Goal: Information Seeking & Learning: Find specific fact

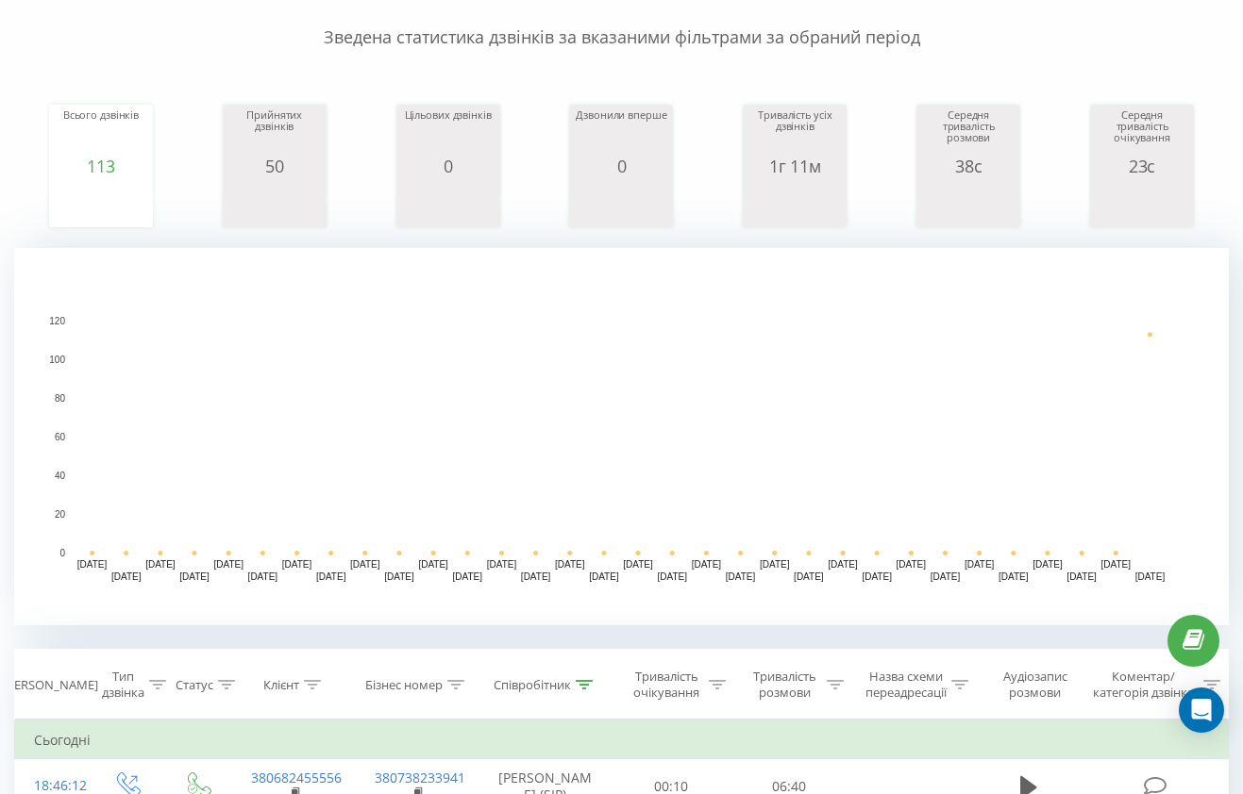
scroll to position [108, 0]
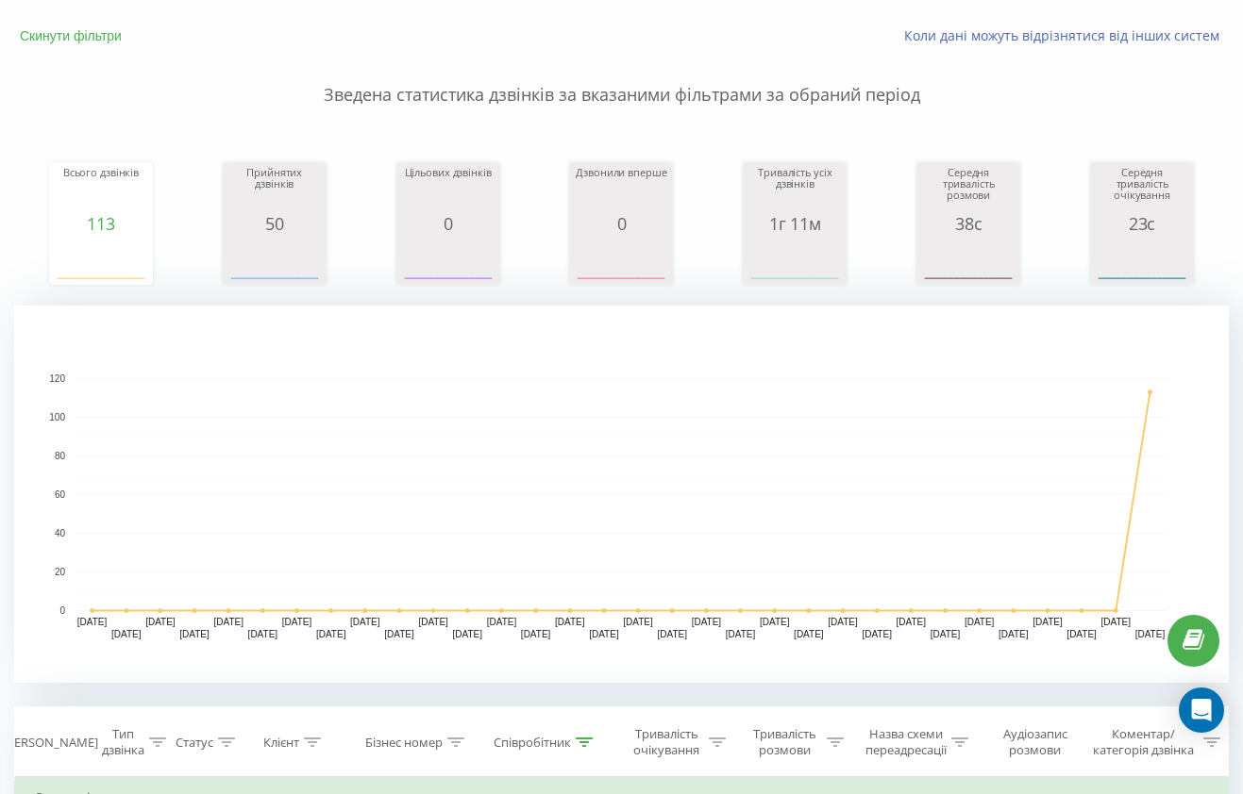
click at [65, 38] on button "Скинути фільтри" at bounding box center [72, 35] width 117 height 17
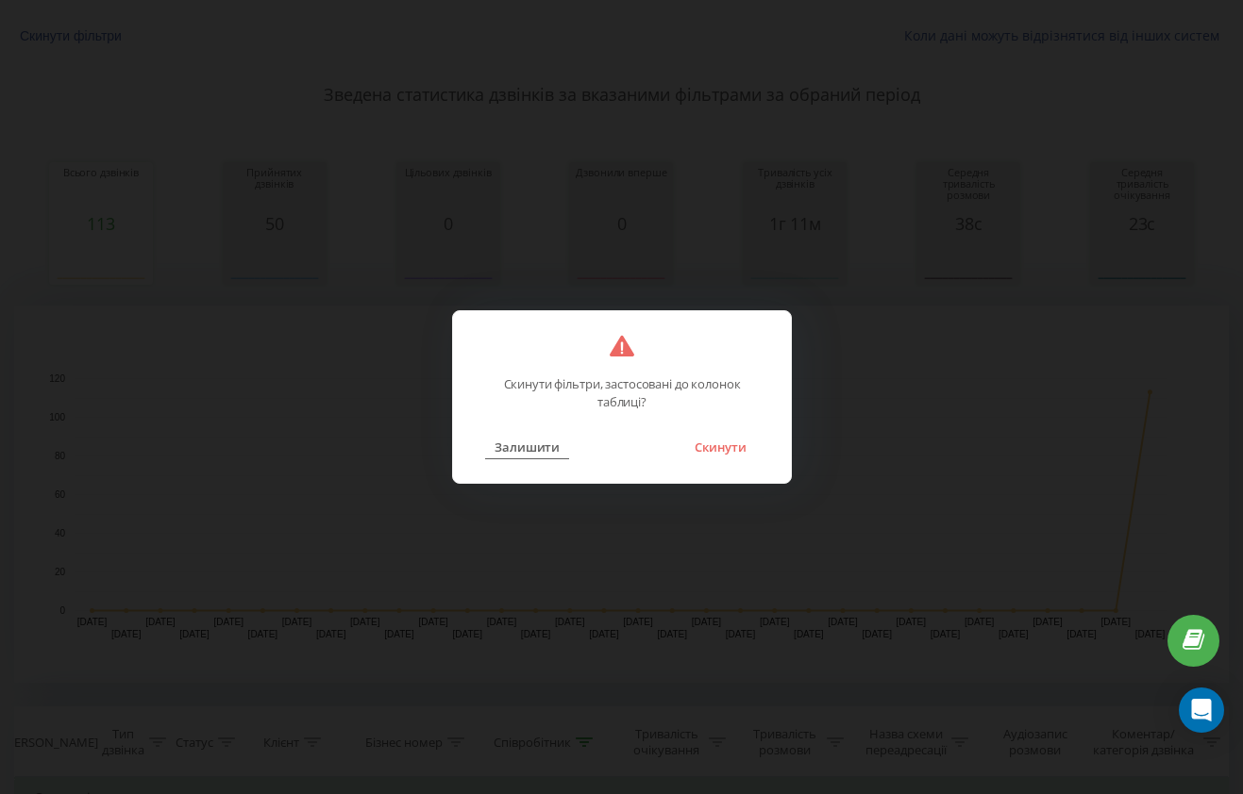
click at [534, 449] on button "Залишити" at bounding box center [527, 447] width 84 height 25
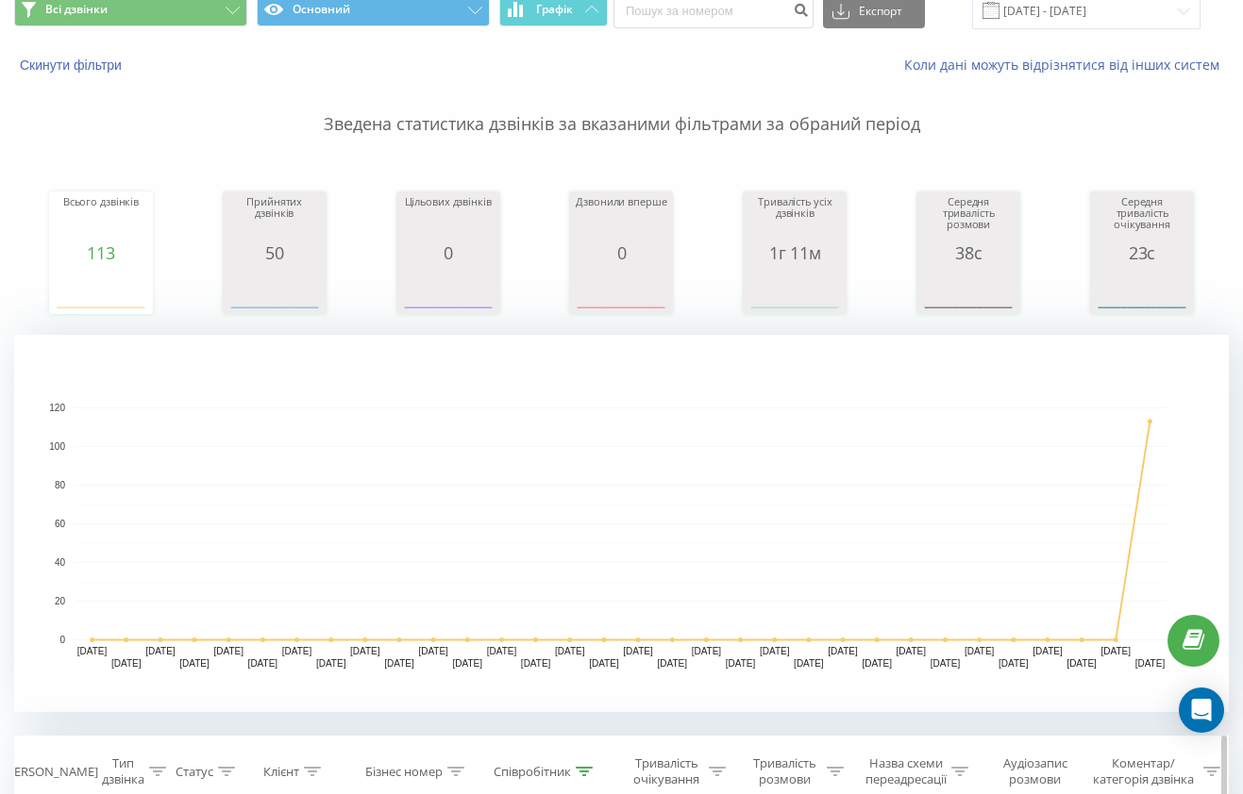
scroll to position [0, 0]
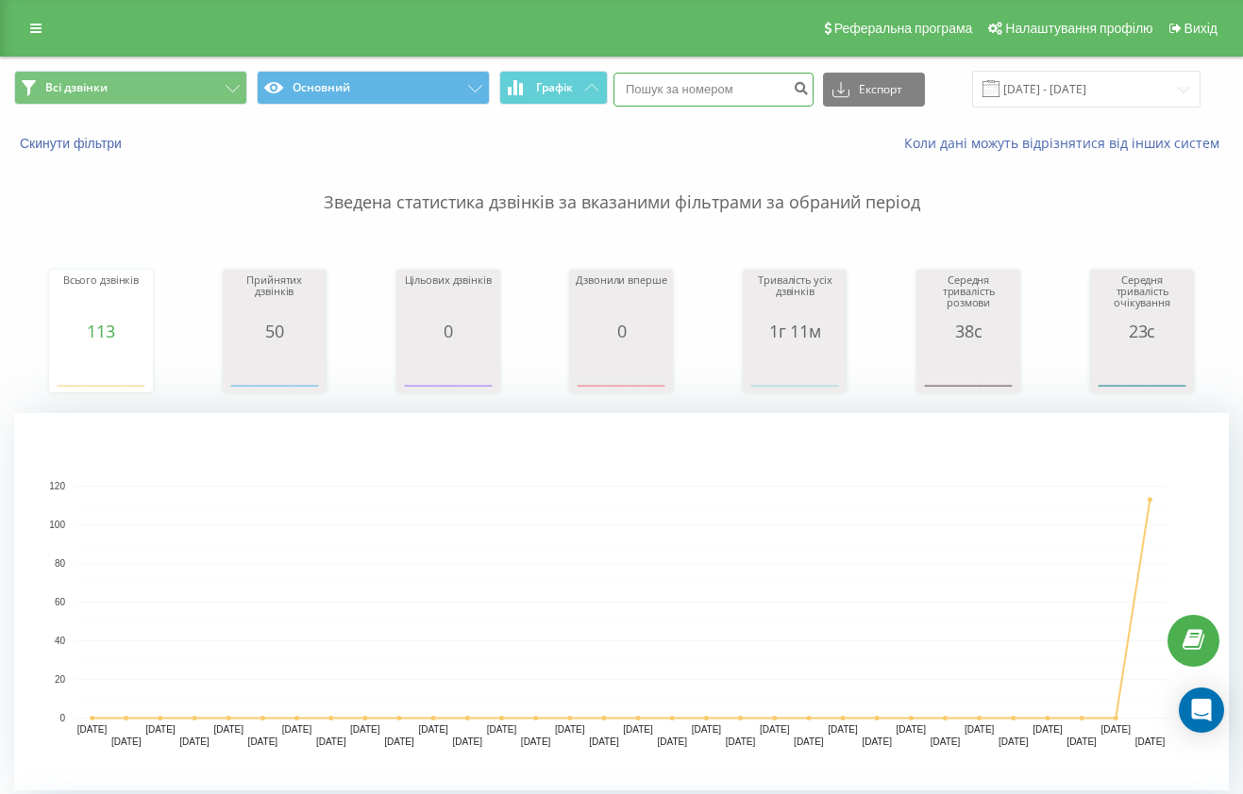
click at [705, 93] on input at bounding box center [713, 90] width 200 height 34
paste input "+380662765908"
type input "+380662765908"
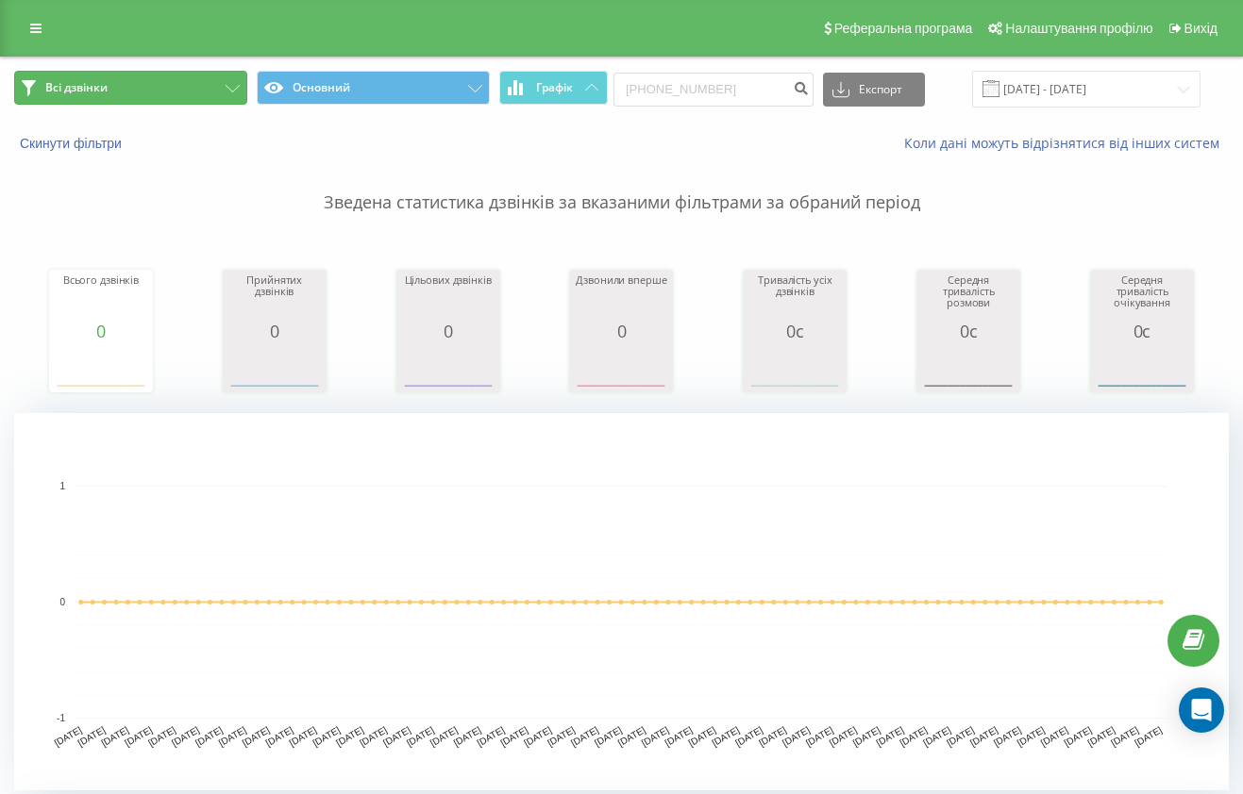
click at [219, 93] on button "Всі дзвінки" at bounding box center [130, 88] width 233 height 34
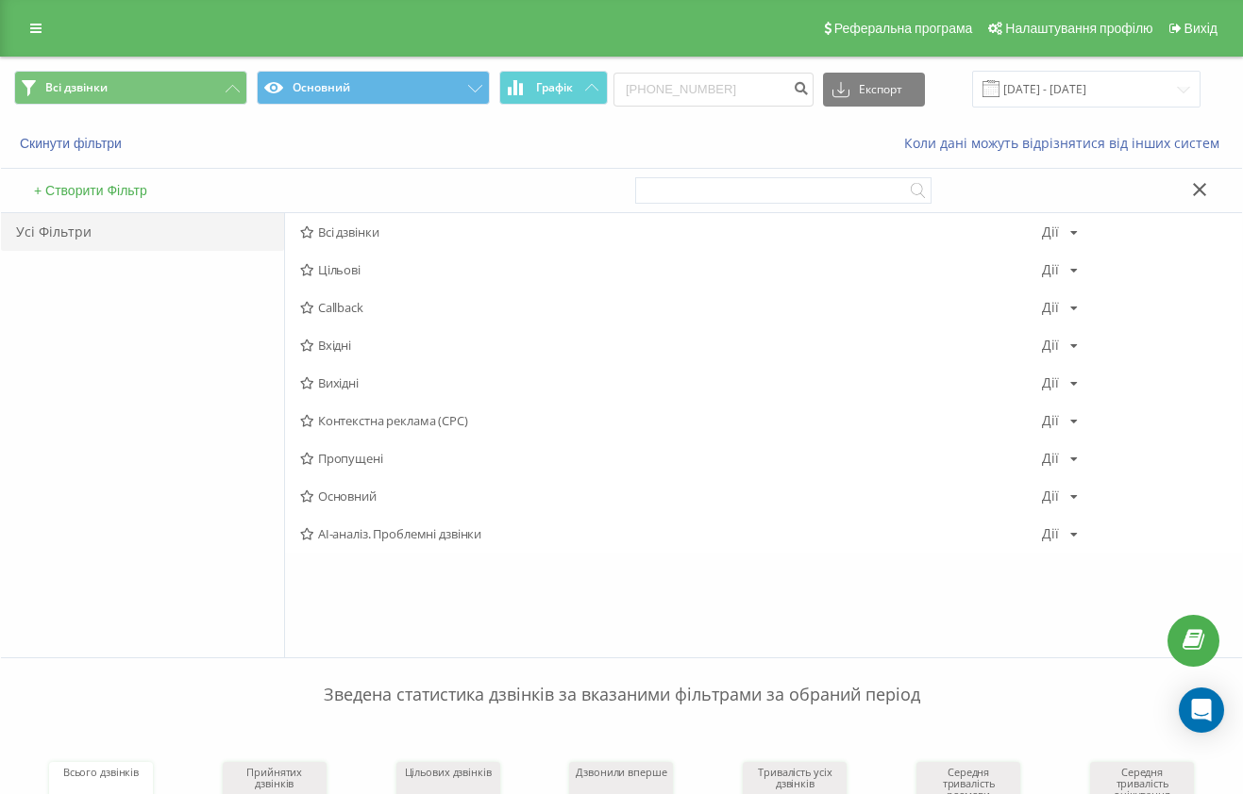
click at [355, 146] on div "Скинути фільтри" at bounding box center [233, 143] width 465 height 19
click at [568, 140] on div "Коли дані можуть відрізнятися вiд інших систем" at bounding box center [854, 143] width 776 height 19
click at [834, 134] on div "Коли дані можуть відрізнятися вiд інших систем" at bounding box center [854, 143] width 776 height 19
click at [1203, 184] on icon at bounding box center [1199, 189] width 13 height 13
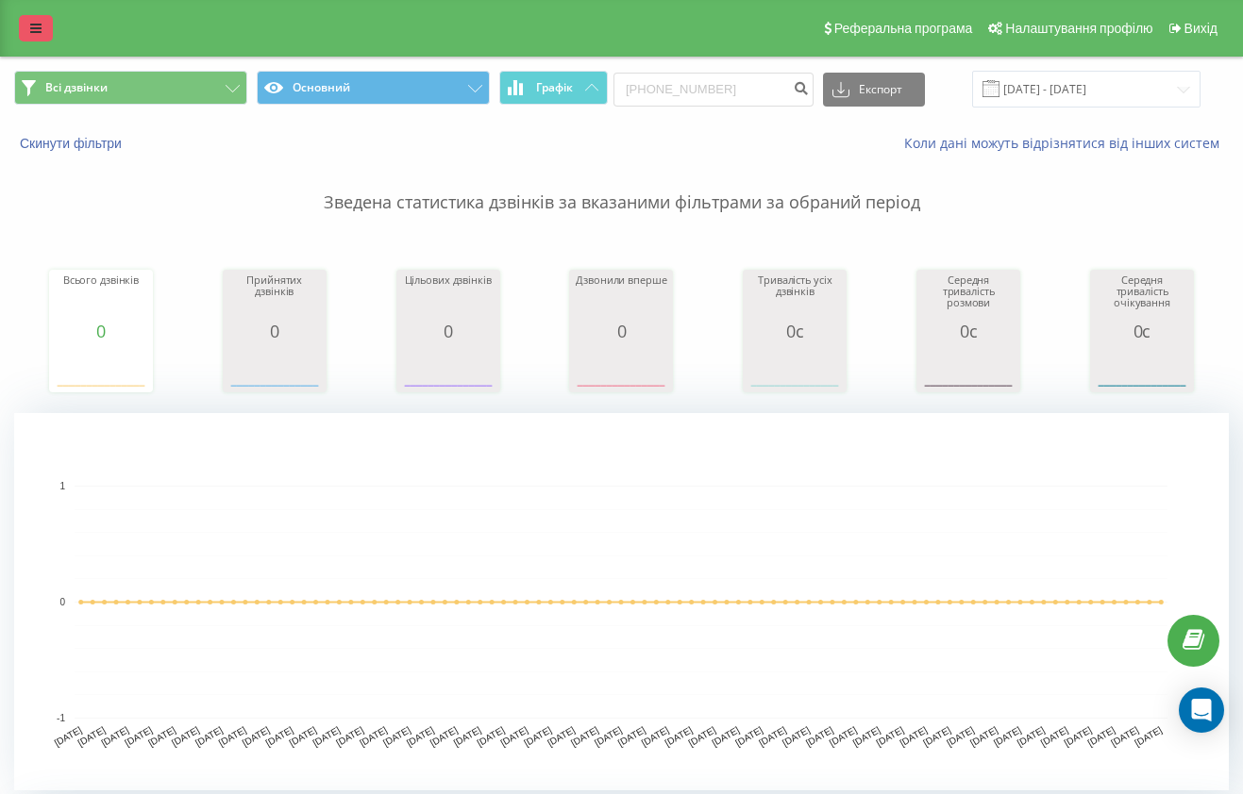
click at [35, 23] on icon at bounding box center [35, 28] width 11 height 13
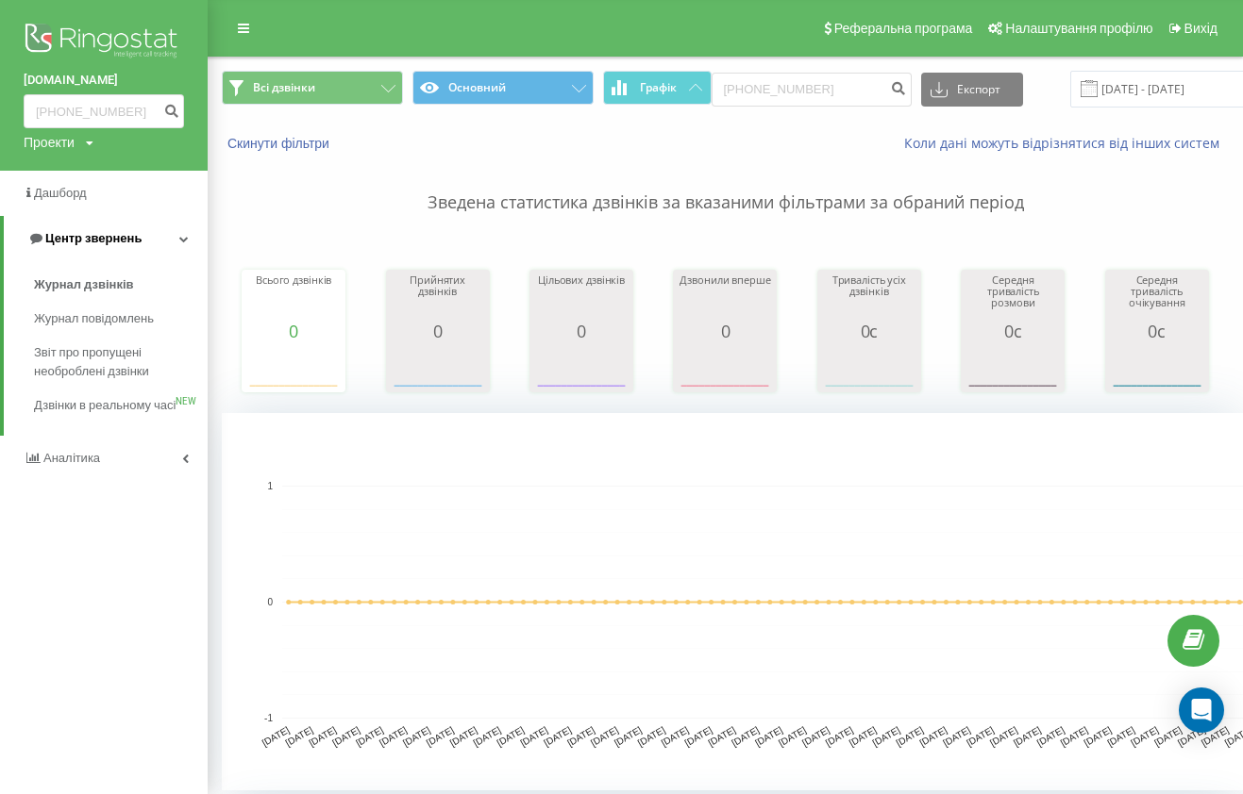
click at [94, 233] on span "Центр звернень" at bounding box center [93, 238] width 96 height 14
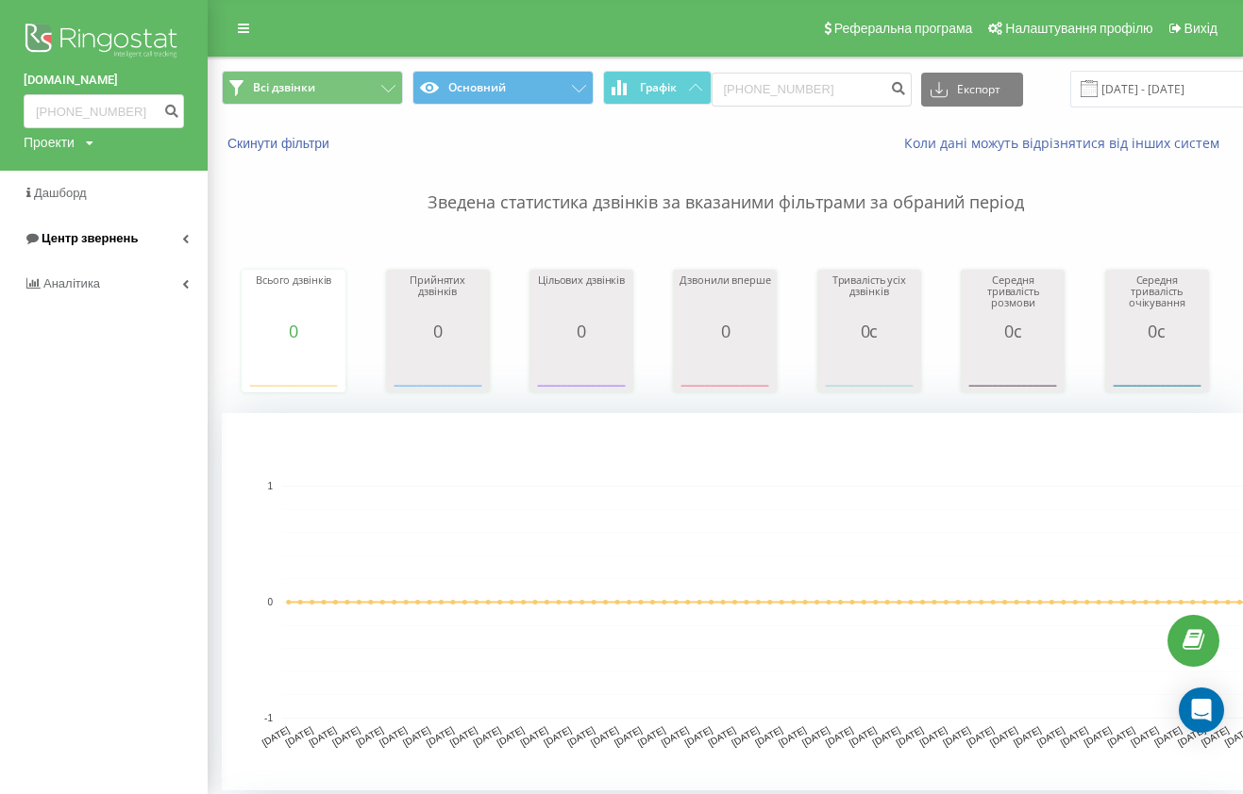
click at [127, 235] on span "Центр звернень" at bounding box center [90, 238] width 96 height 14
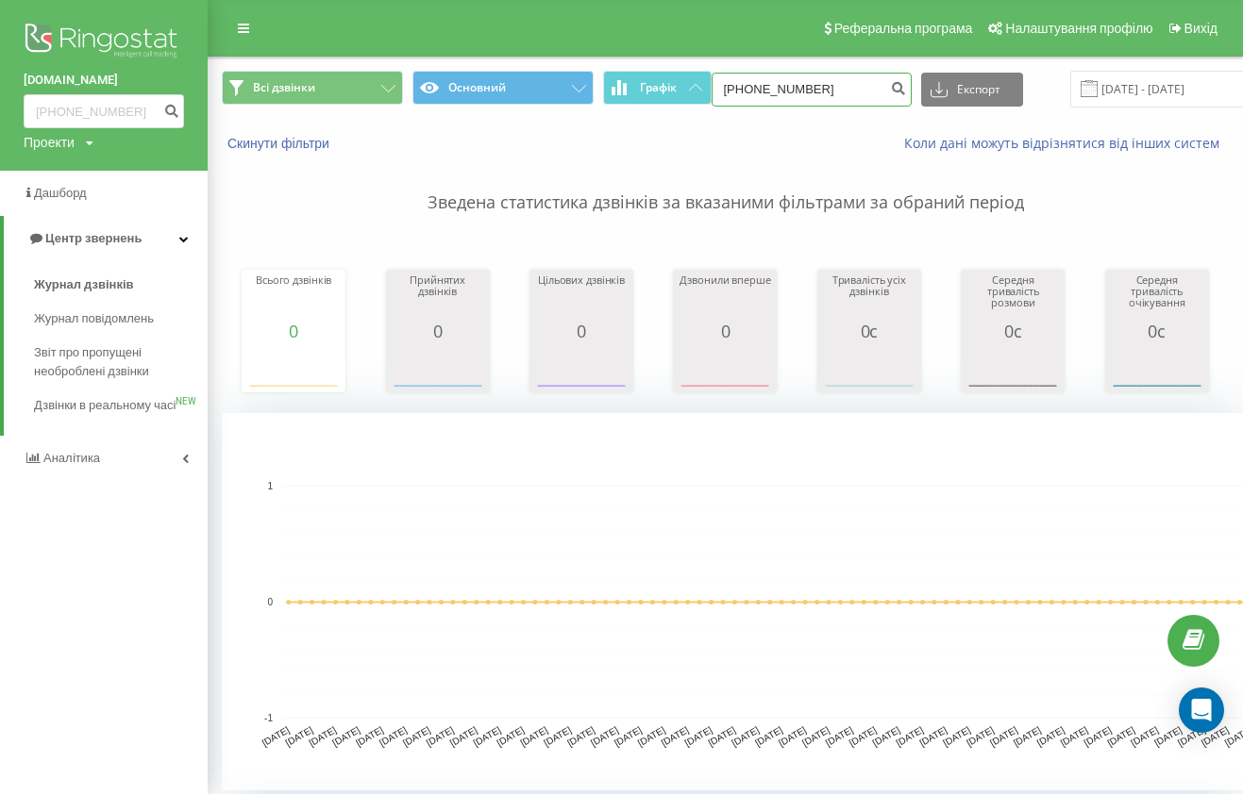
click at [803, 86] on input "+380662765908" at bounding box center [811, 90] width 200 height 34
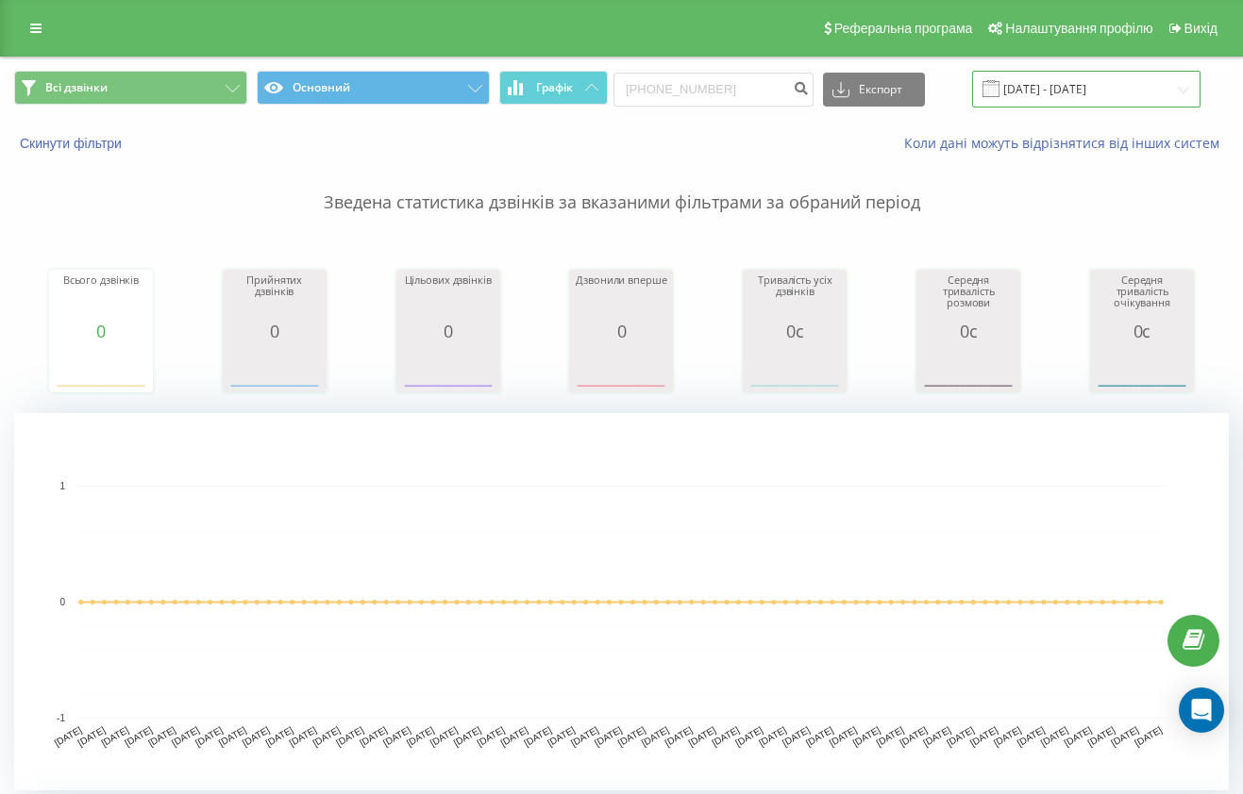
click at [1031, 92] on input "19.05.2025 - 19.08.2025" at bounding box center [1086, 89] width 228 height 37
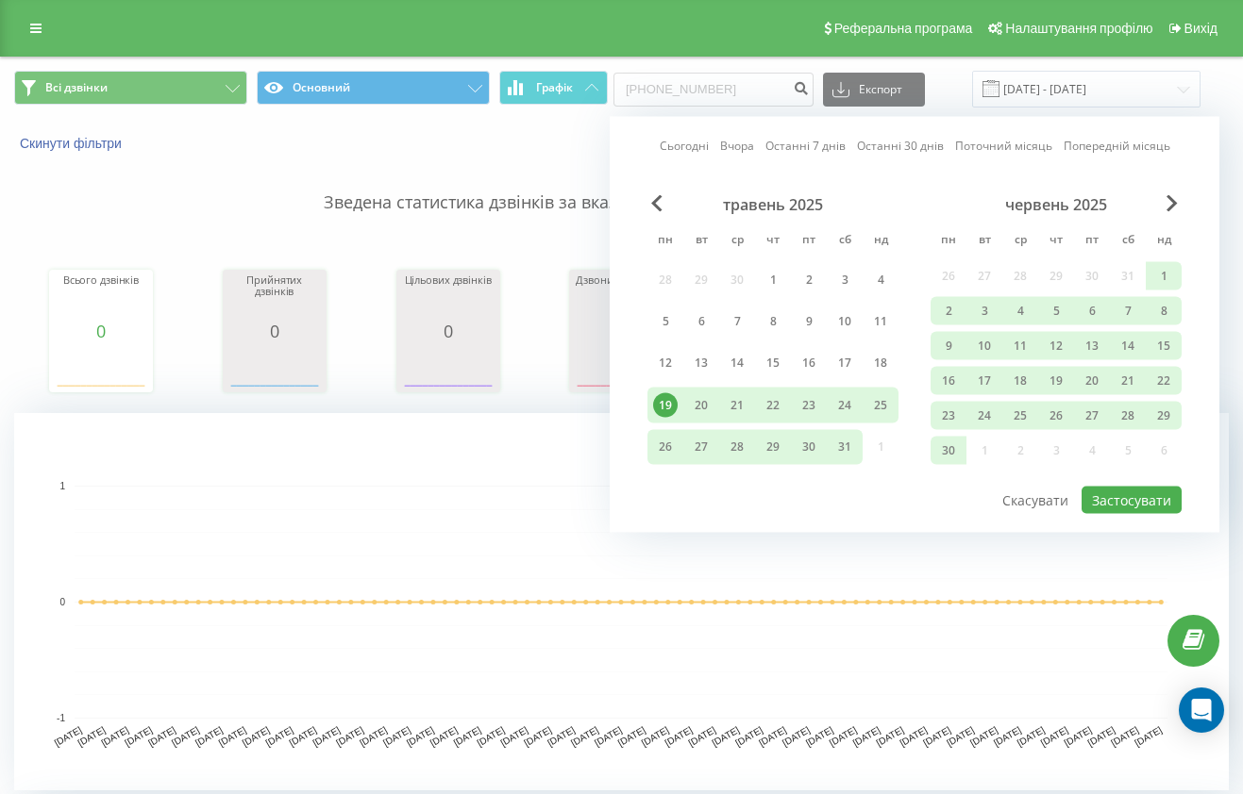
click at [923, 523] on div "Сьогодні Вчора Останні 7 днів Останні 30 днів Поточний місяць Попередній місяць…" at bounding box center [913, 325] width 609 height 416
click at [1106, 501] on button "Застосувати" at bounding box center [1131, 500] width 100 height 27
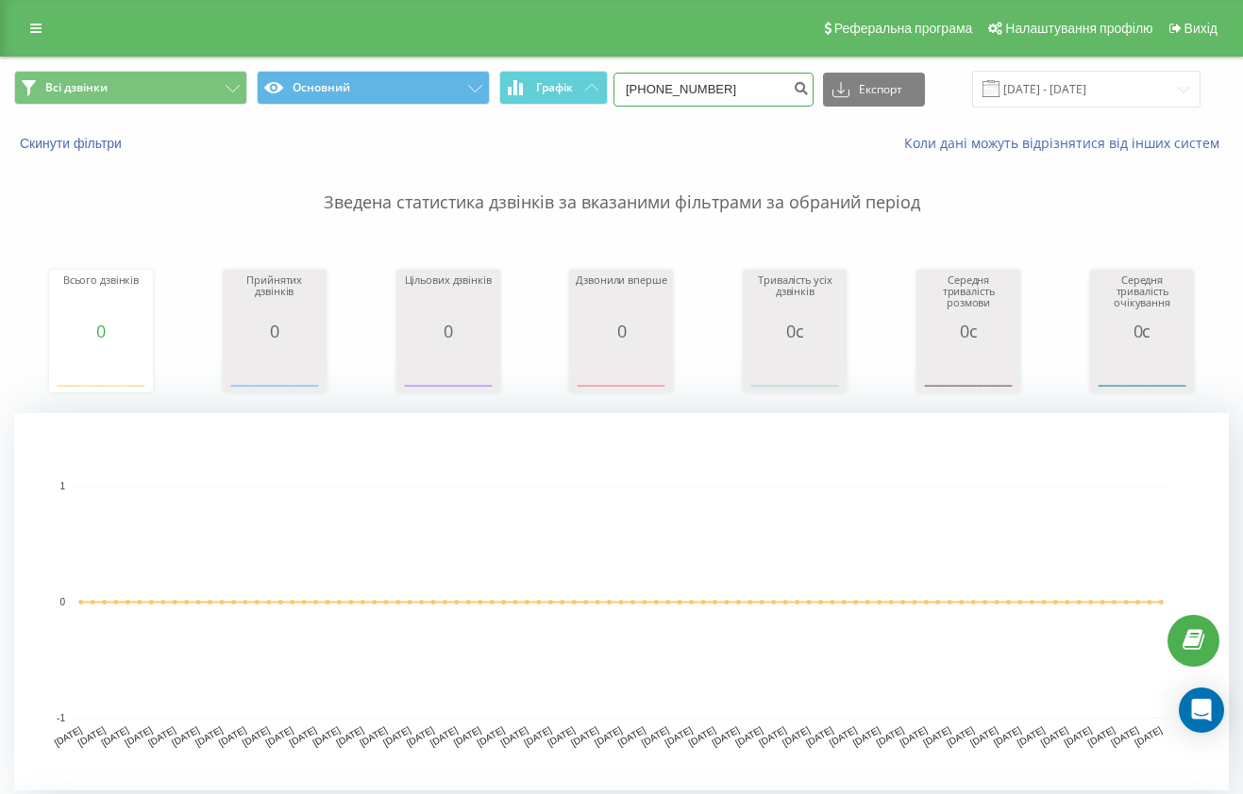
click at [741, 92] on input "+380662765908" at bounding box center [713, 90] width 200 height 34
paste input "31139346"
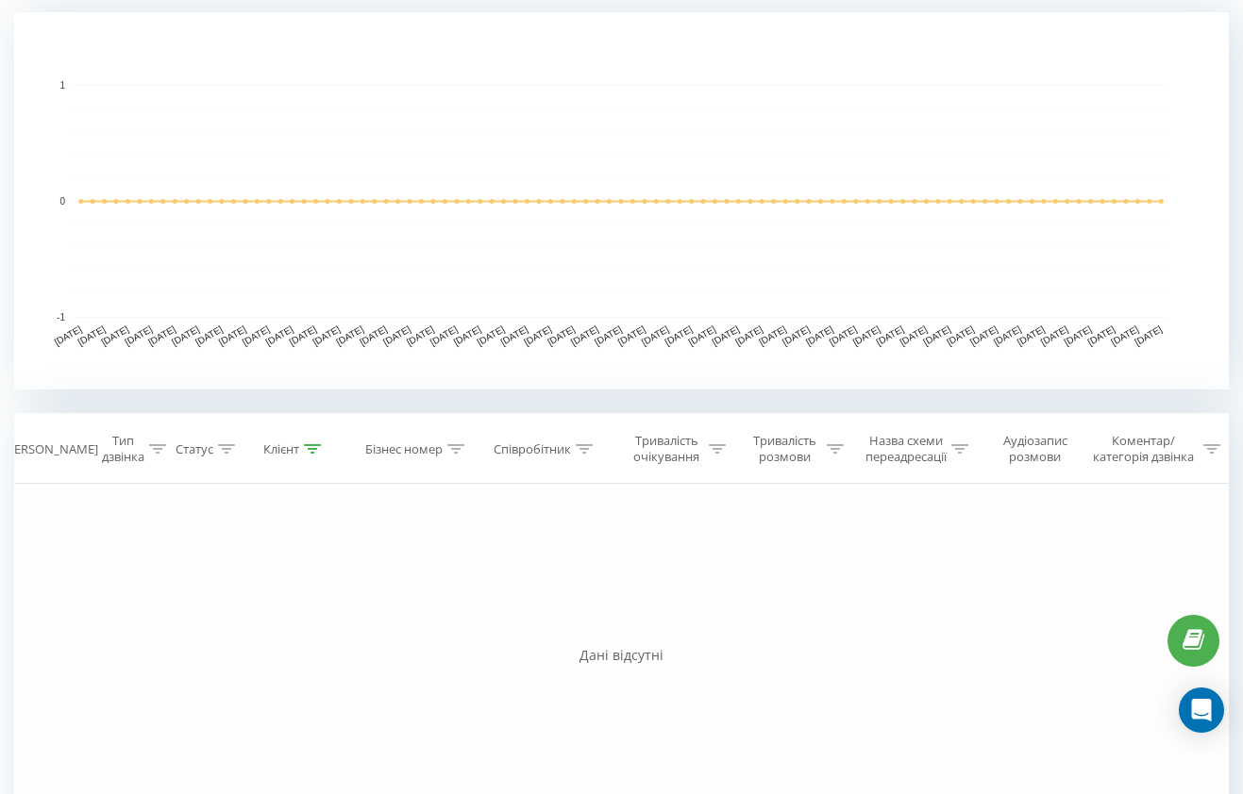
scroll to position [448, 0]
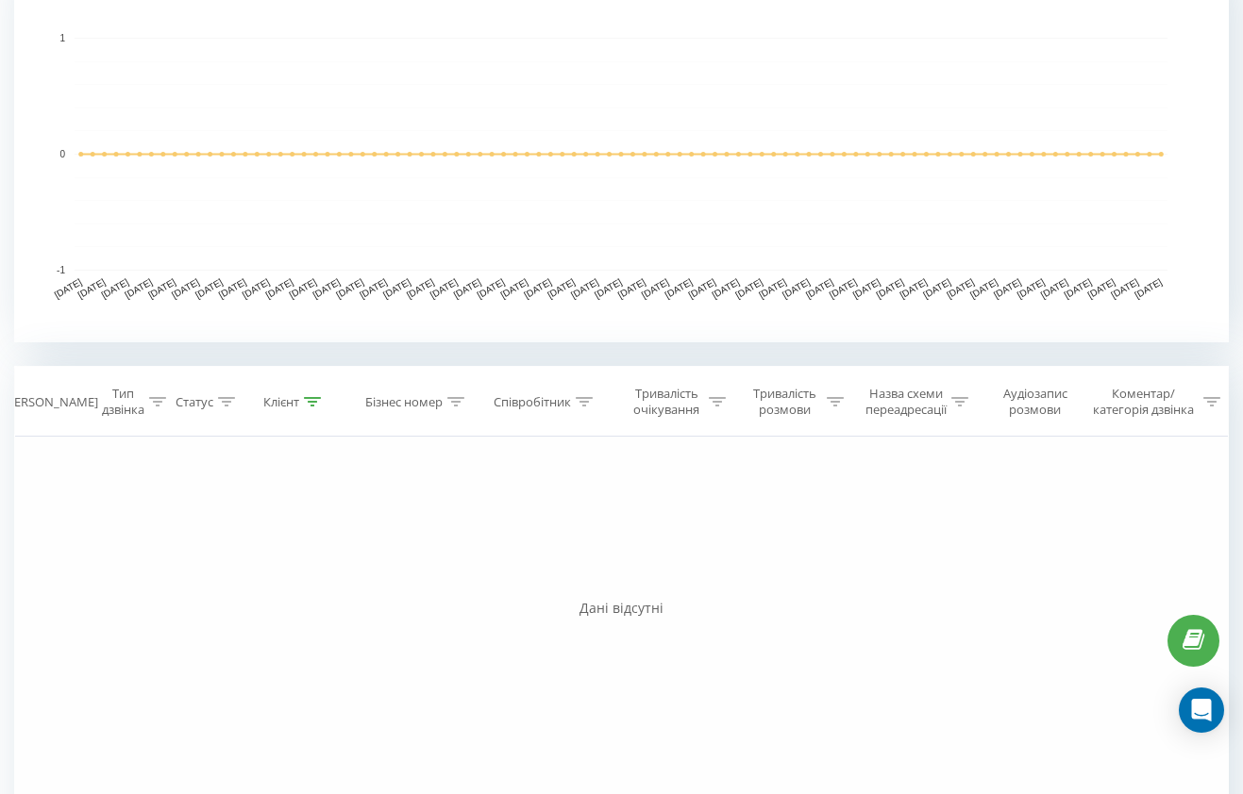
type input "[PHONE_NUMBER]"
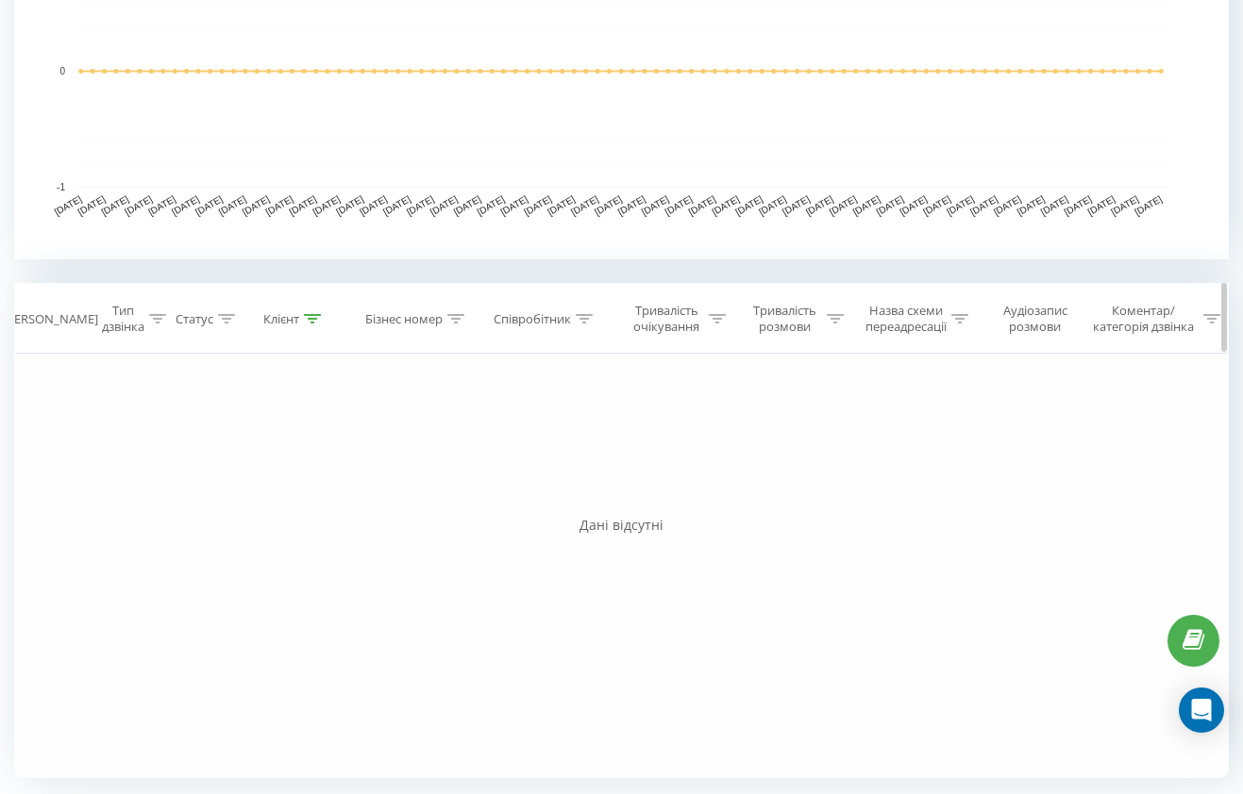
click at [576, 316] on icon at bounding box center [584, 318] width 17 height 9
click at [571, 446] on input "text" at bounding box center [545, 454] width 166 height 33
type input "тарас"
click at [604, 494] on span "OK" at bounding box center [585, 490] width 53 height 29
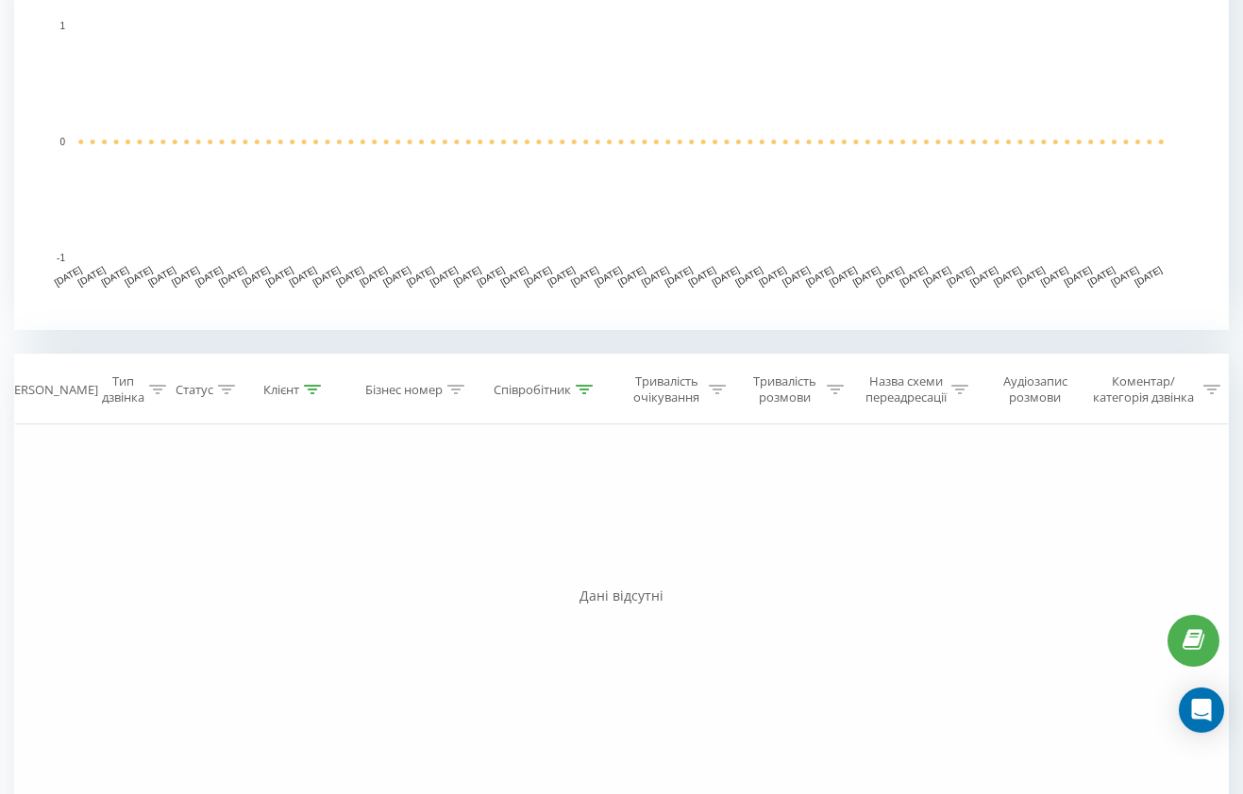
scroll to position [454, 0]
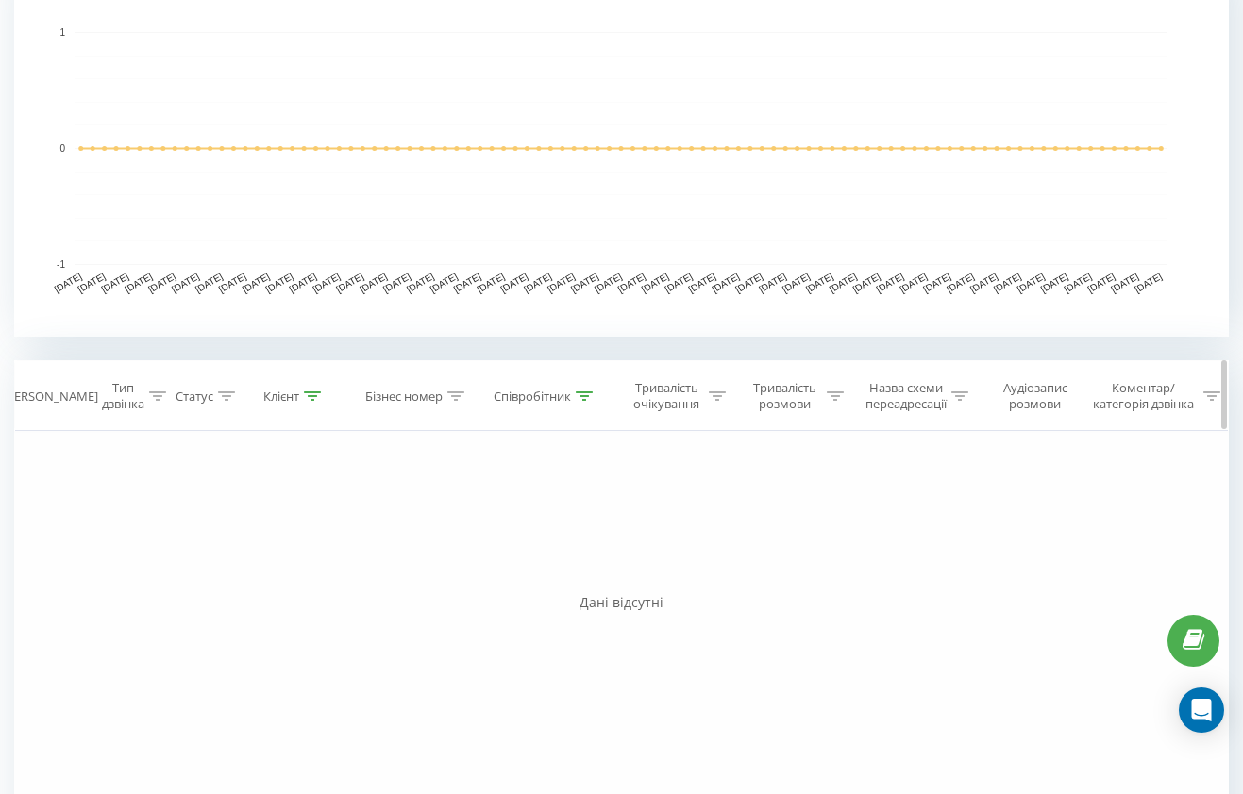
click at [579, 400] on div at bounding box center [584, 397] width 17 height 16
click at [570, 526] on input "тарас" at bounding box center [545, 531] width 166 height 33
click at [586, 564] on span "OK" at bounding box center [585, 568] width 53 height 29
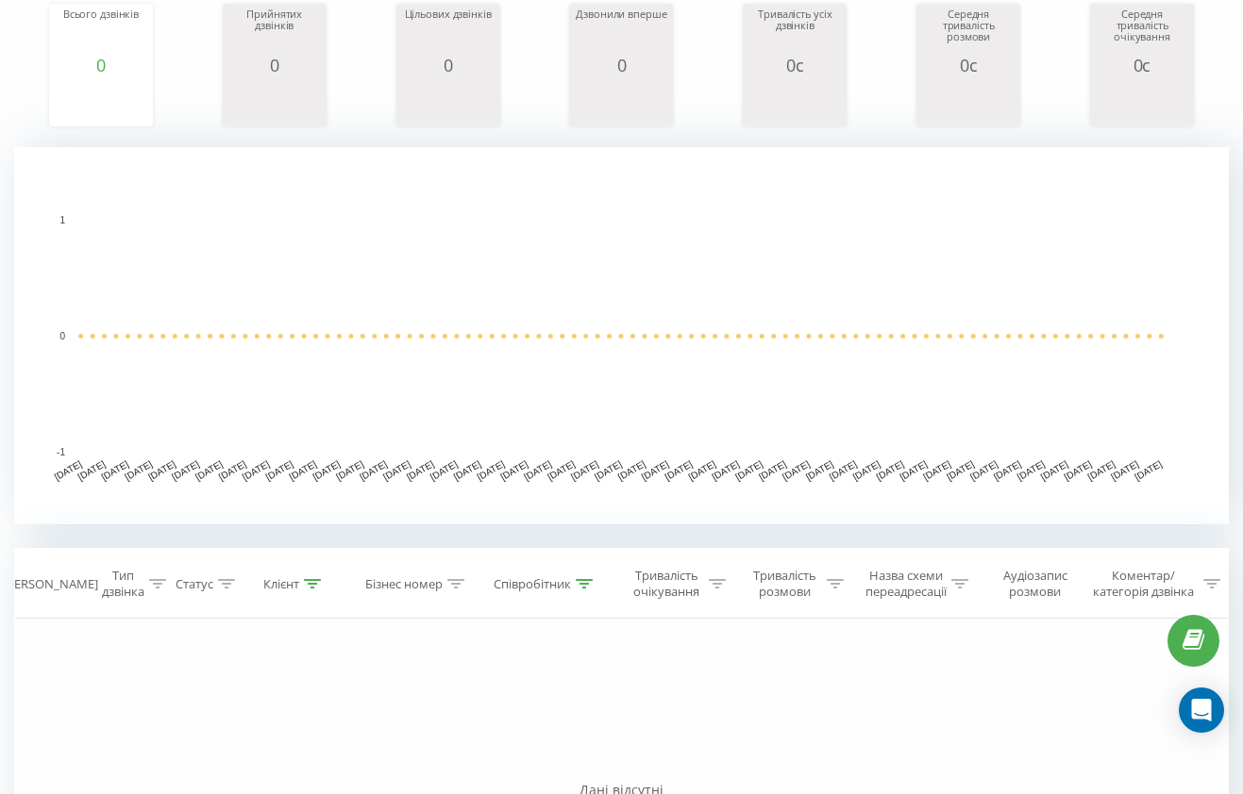
scroll to position [0, 0]
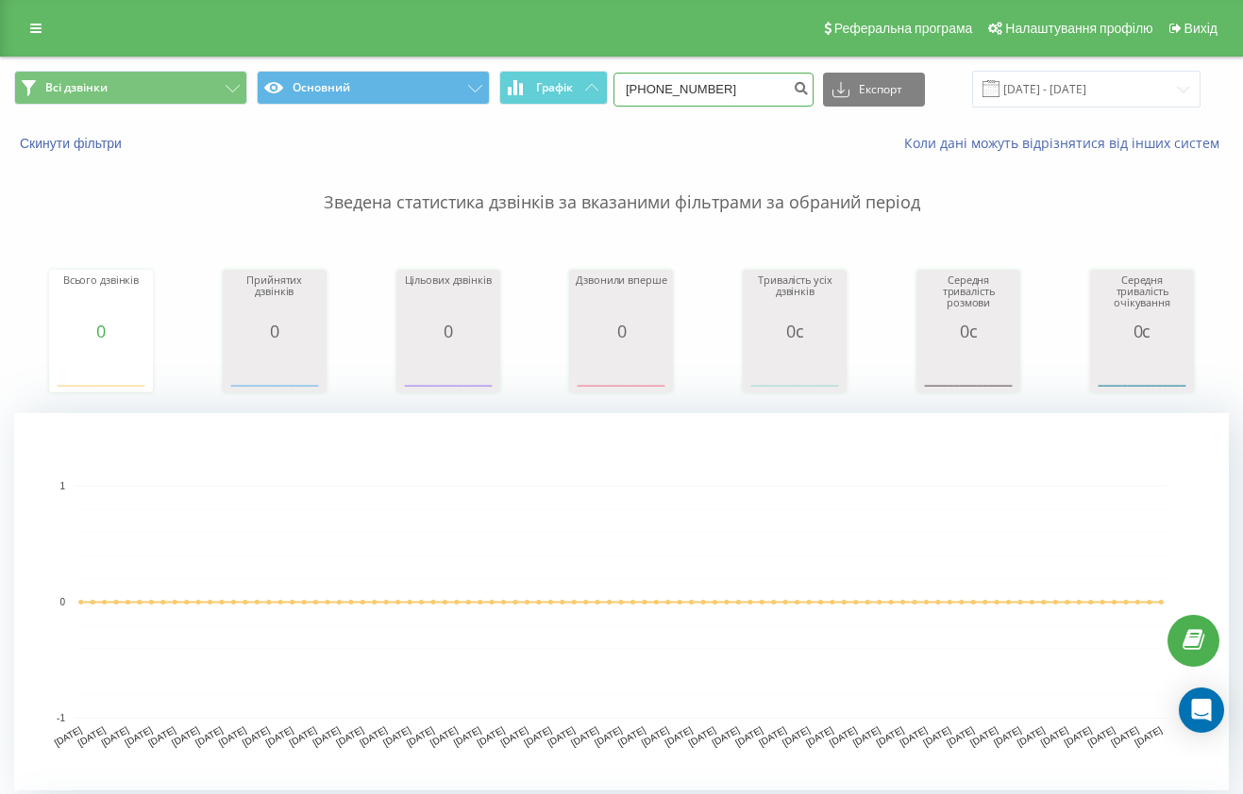
click at [741, 89] on input "[PHONE_NUMBER]" at bounding box center [713, 90] width 200 height 34
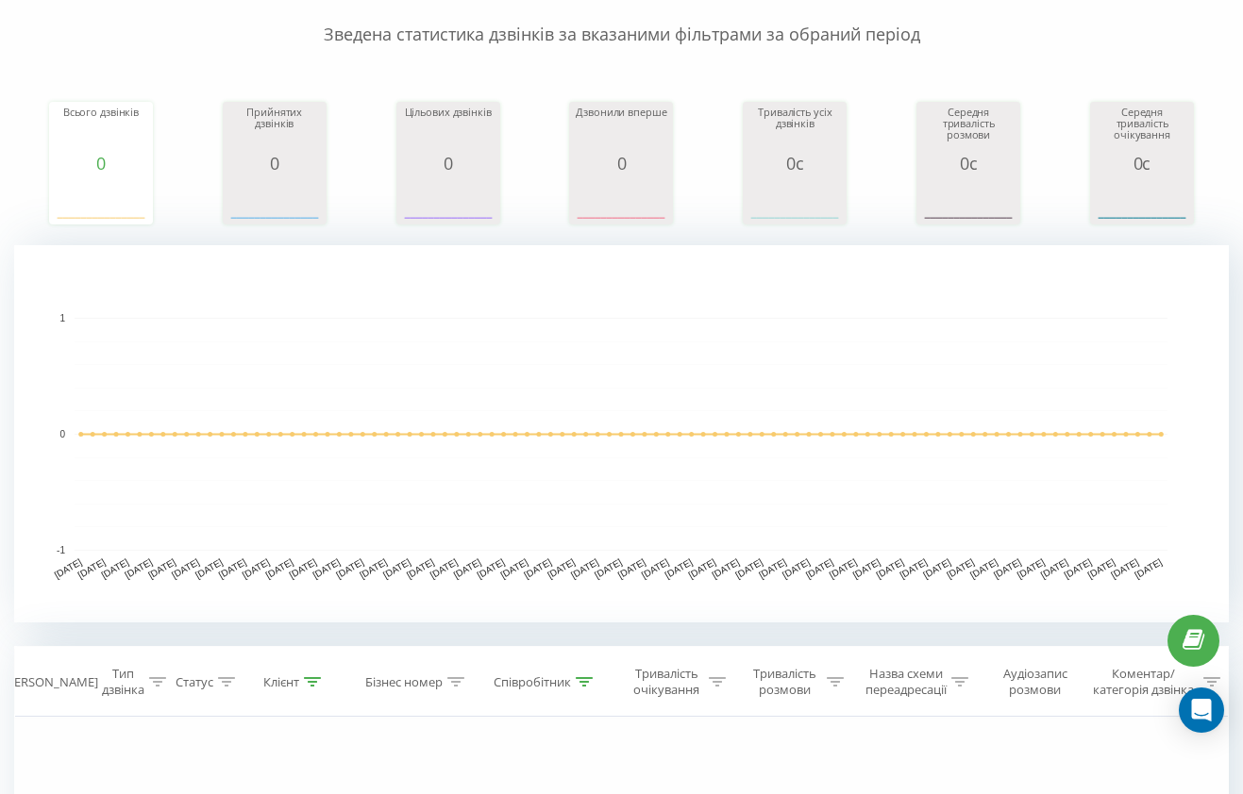
scroll to position [531, 0]
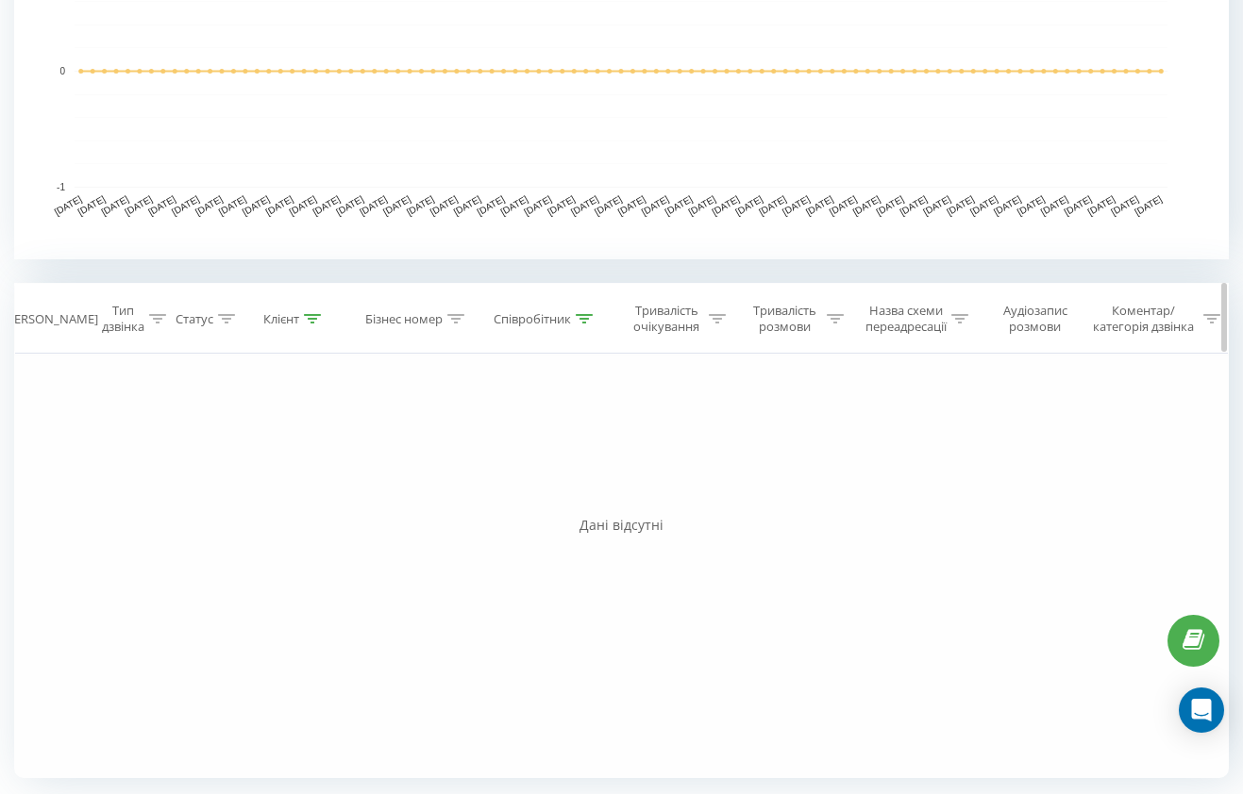
click at [569, 318] on div "Співробітник" at bounding box center [531, 319] width 77 height 16
click at [587, 505] on span "OK" at bounding box center [585, 490] width 53 height 29
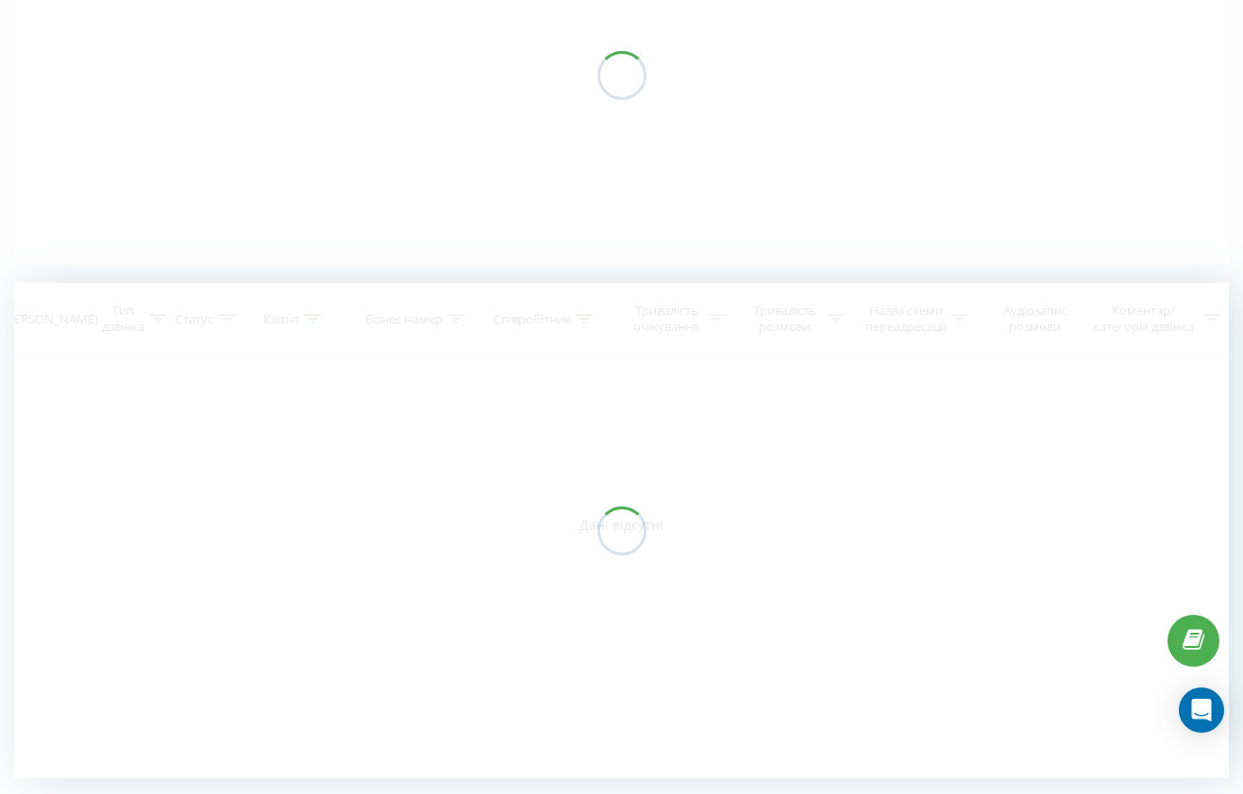
click at [593, 497] on div at bounding box center [621, 530] width 1214 height 495
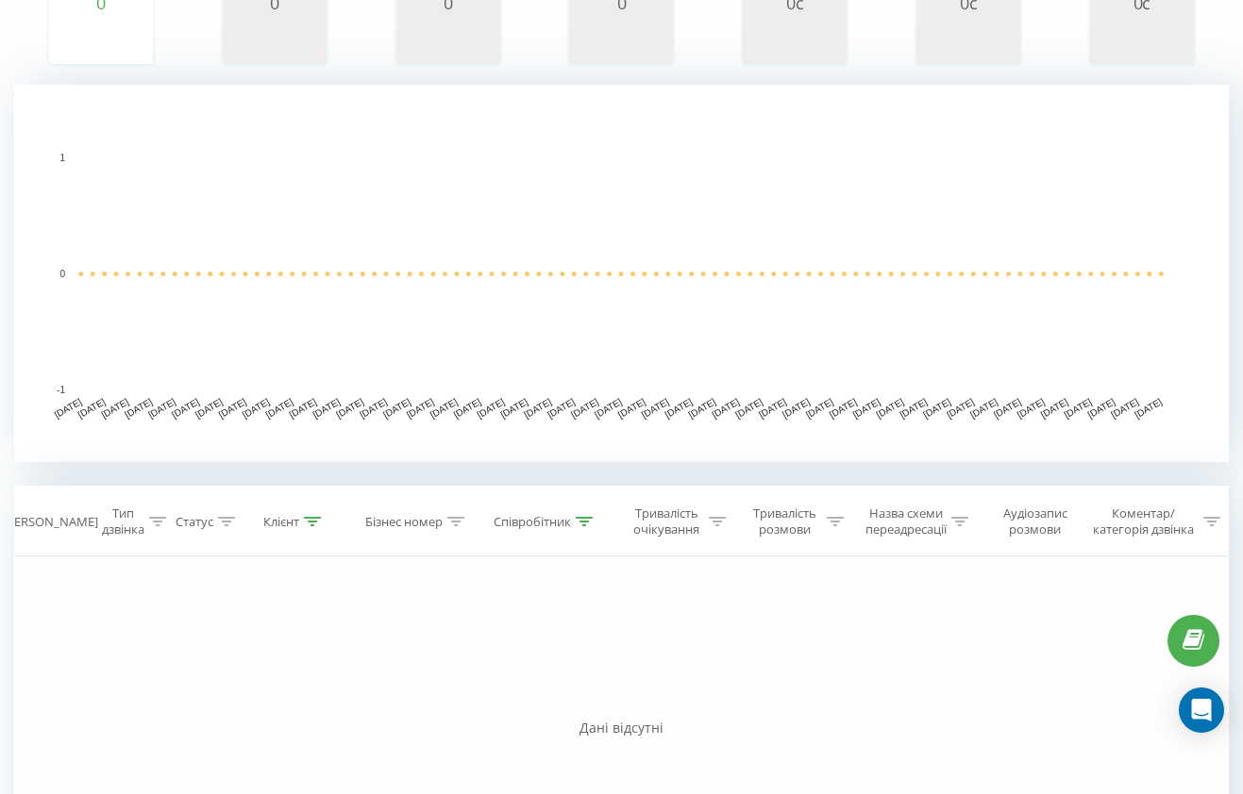
scroll to position [0, 0]
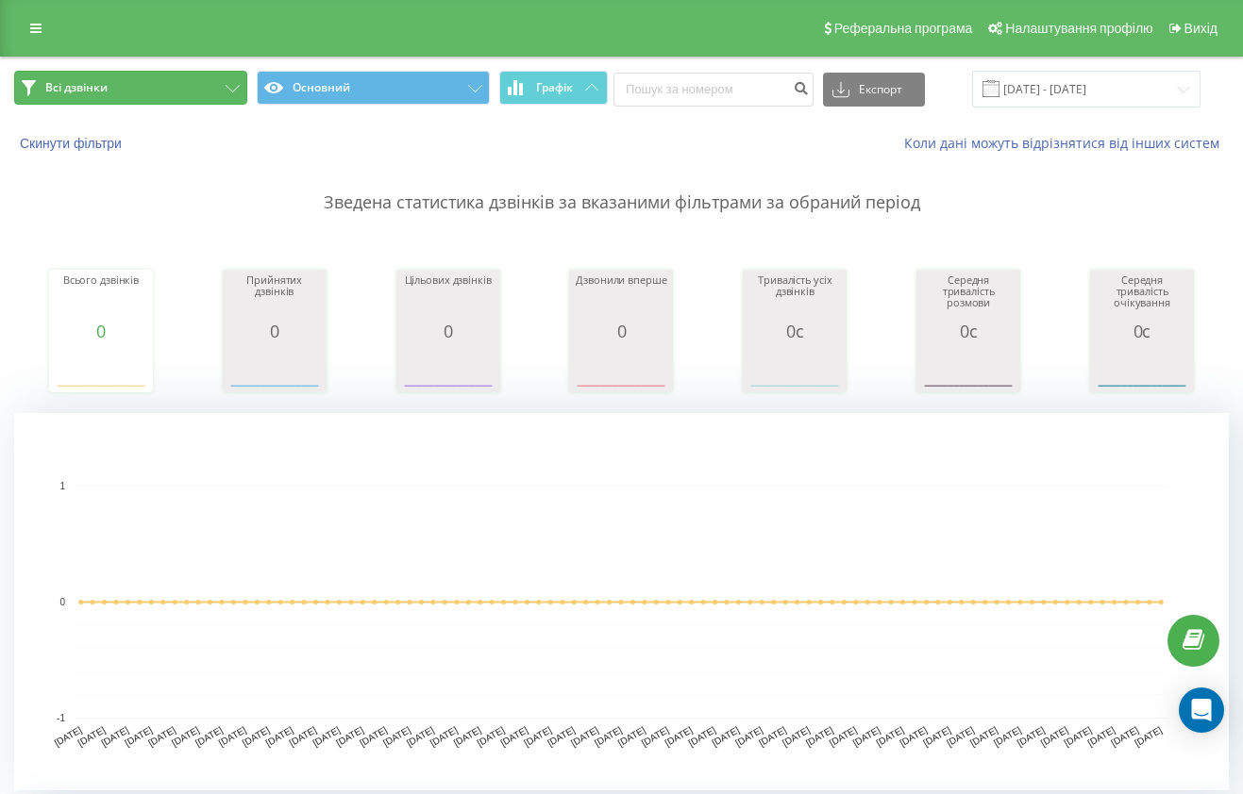
click at [196, 82] on button "Всі дзвінки" at bounding box center [130, 88] width 233 height 34
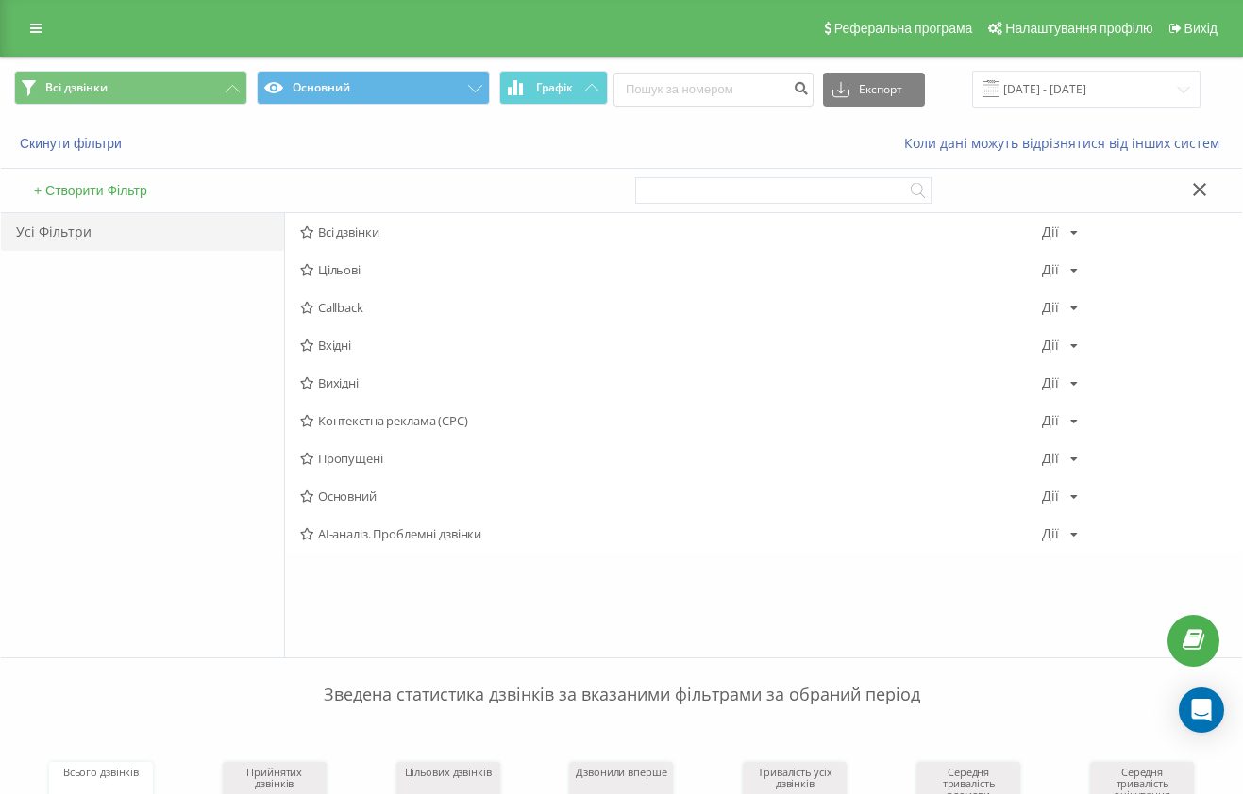
click at [269, 130] on div "Скинути фільтри Коли дані можуть відрізнятися вiд інших систем" at bounding box center [621, 143] width 1241 height 45
click at [24, 25] on link at bounding box center [36, 28] width 34 height 26
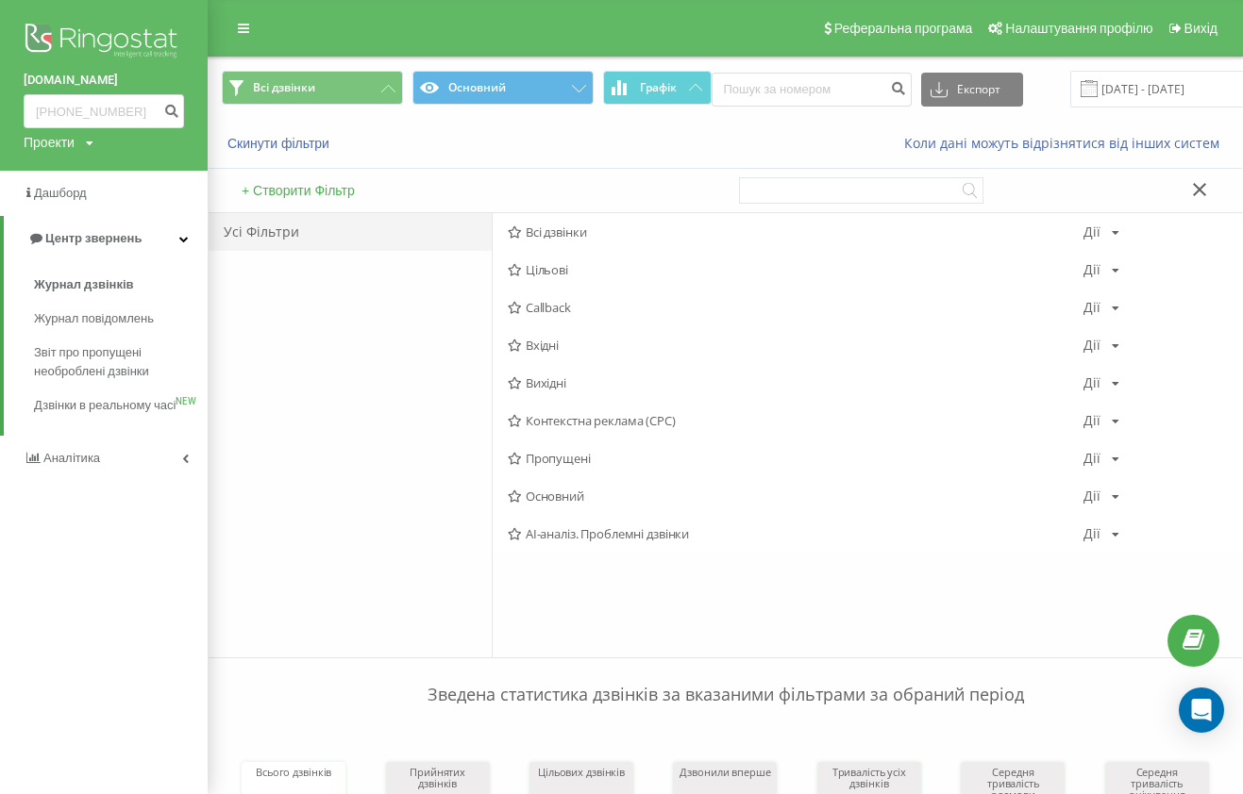
click at [116, 38] on img at bounding box center [104, 42] width 160 height 47
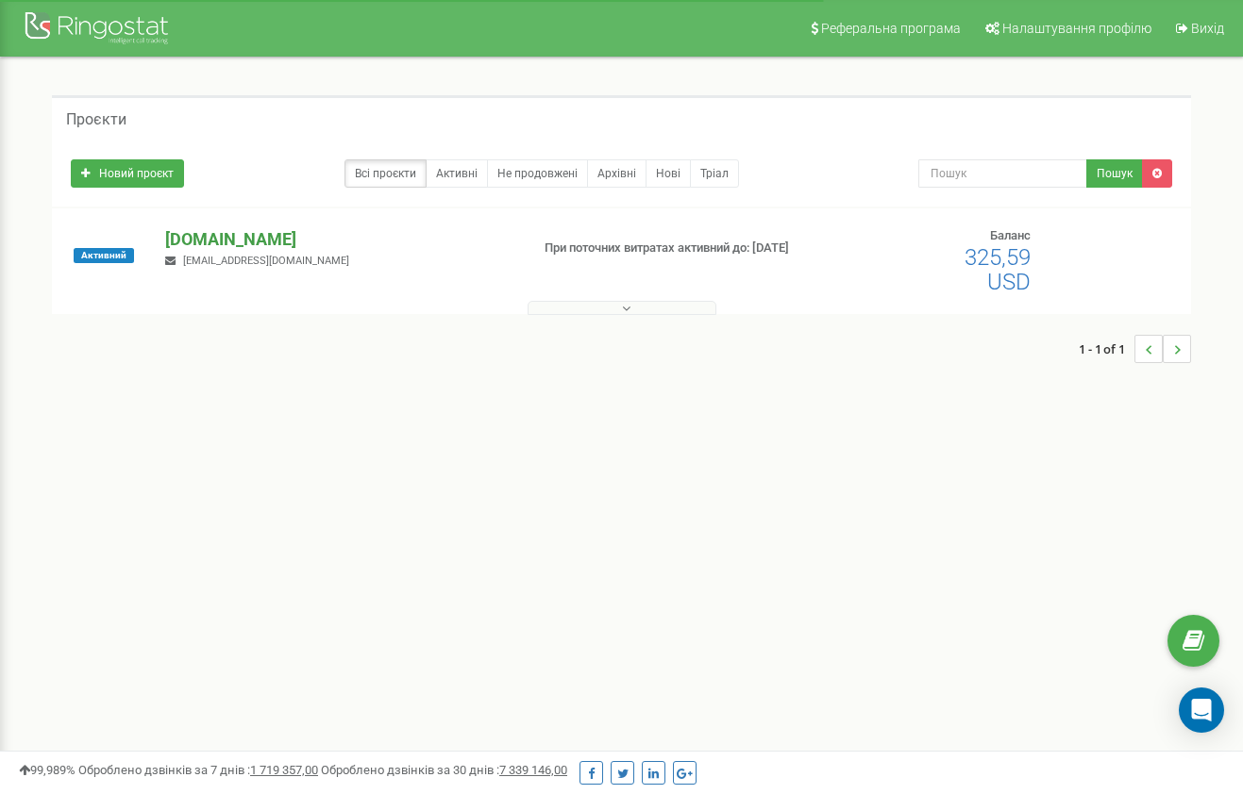
click at [223, 242] on p "[DOMAIN_NAME]" at bounding box center [339, 239] width 348 height 25
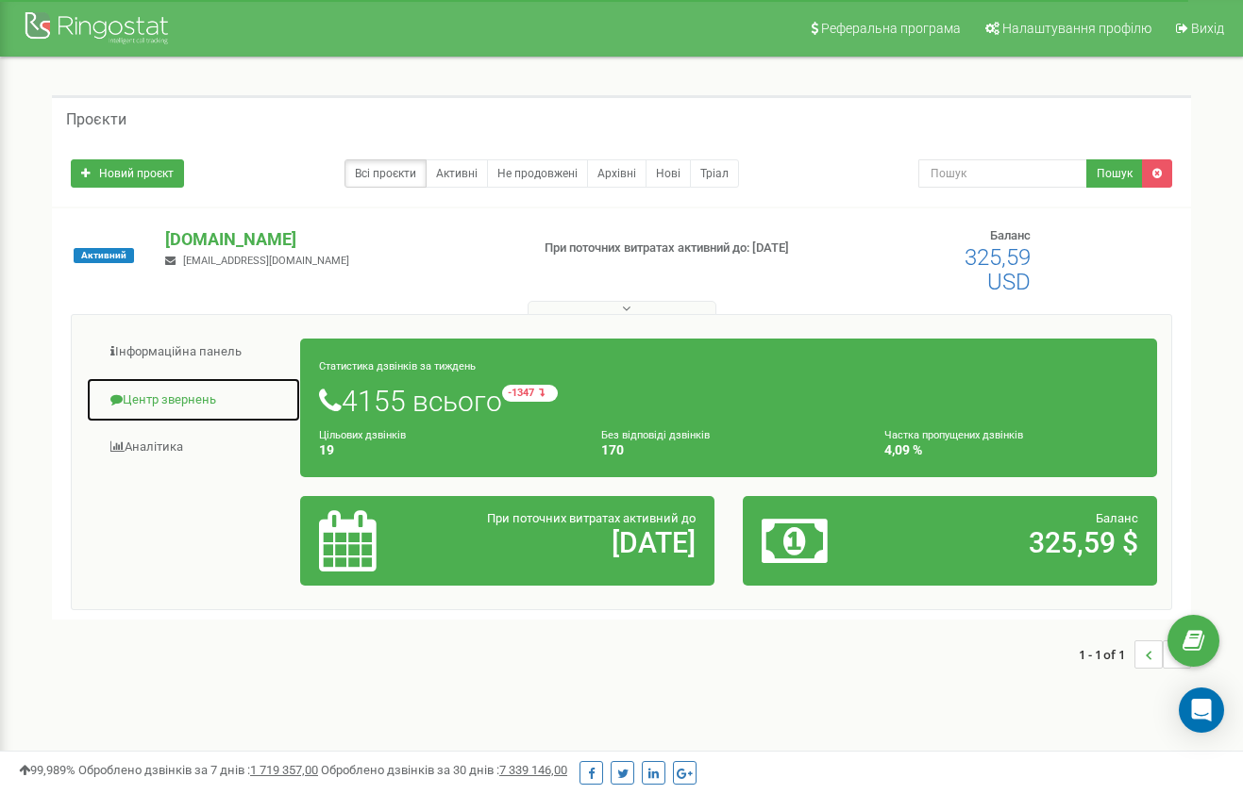
click at [200, 398] on link "Центр звернень" at bounding box center [193, 400] width 215 height 46
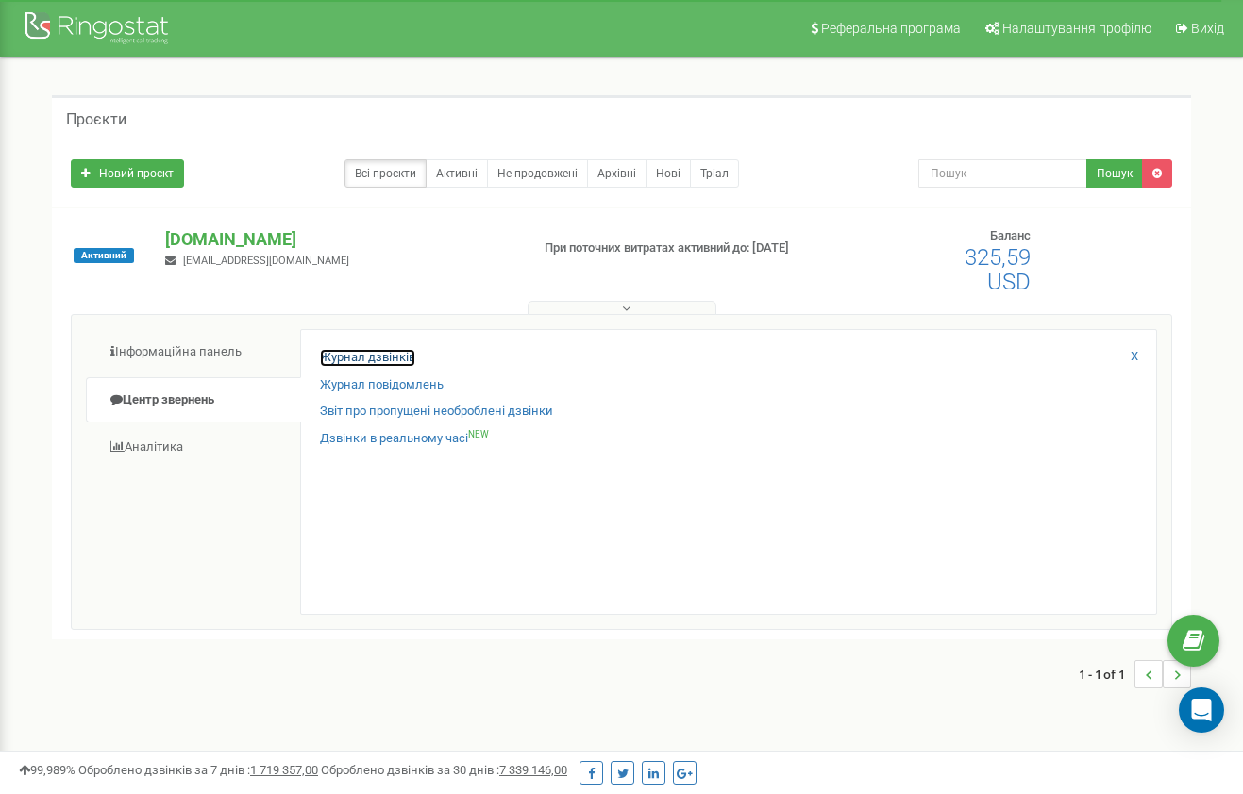
click at [371, 356] on link "Журнал дзвінків" at bounding box center [367, 358] width 95 height 18
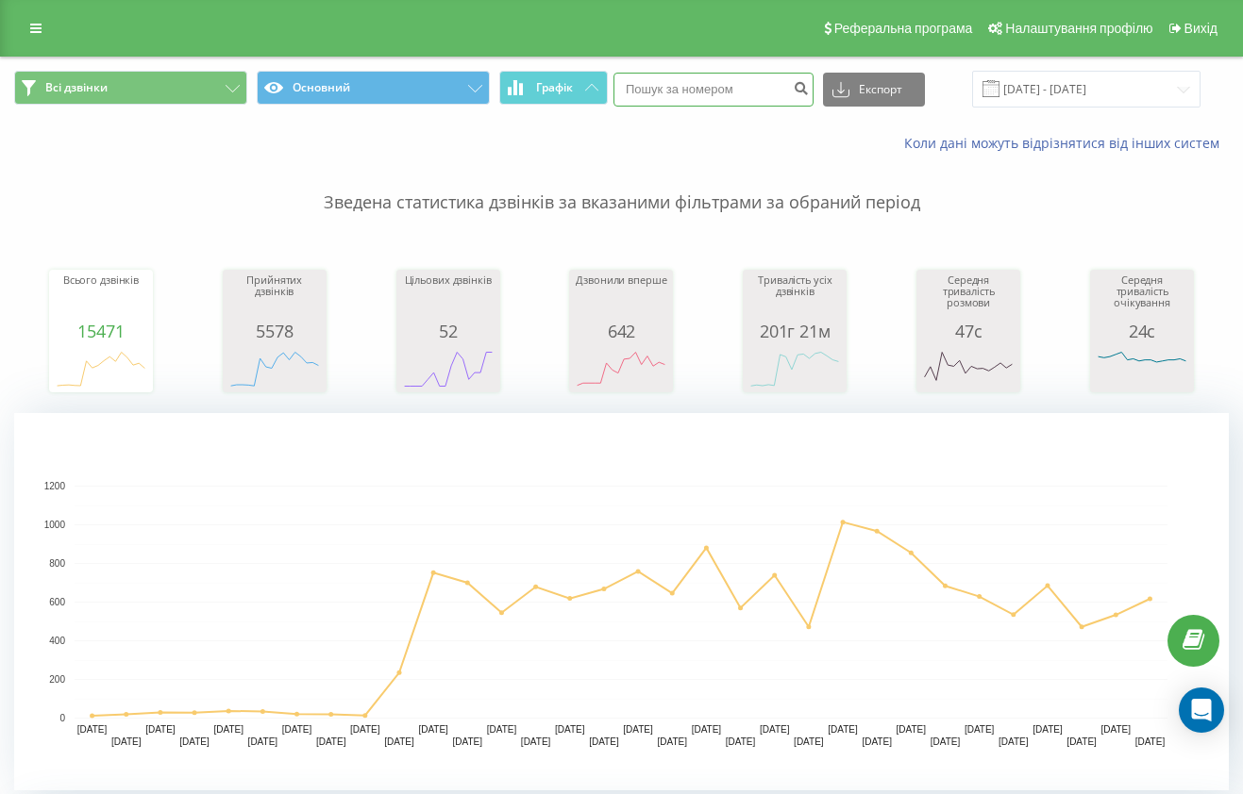
click at [697, 100] on input at bounding box center [713, 90] width 200 height 34
paste input "+380631139346"
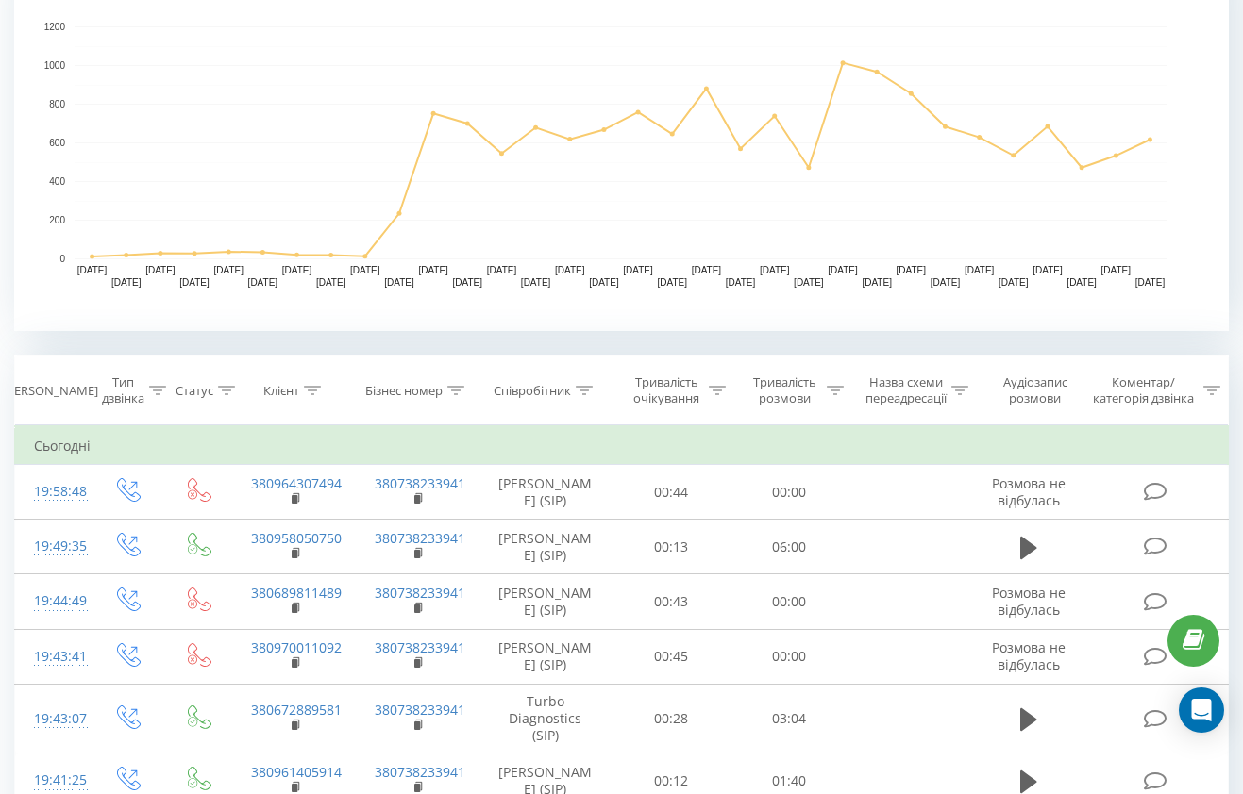
scroll to position [462, 0]
type input "+380631139346"
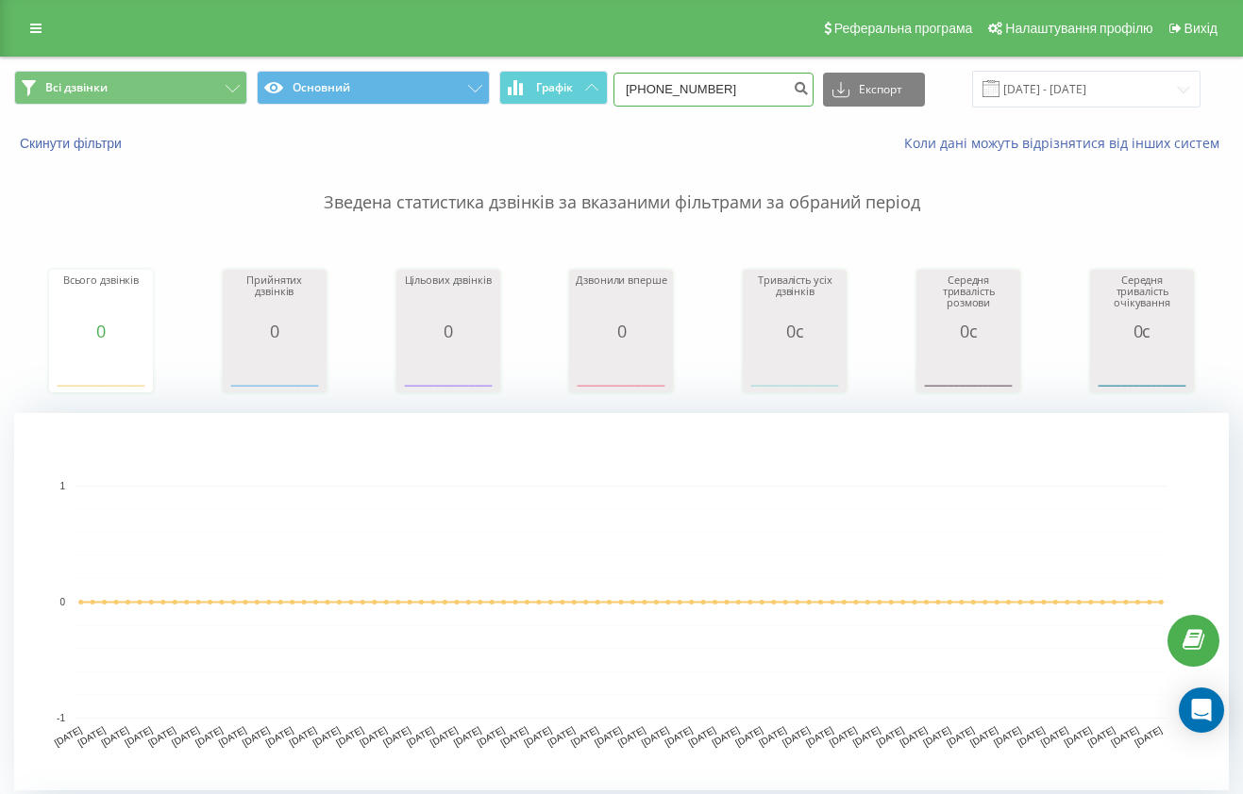
click at [772, 80] on input "[PHONE_NUMBER]" at bounding box center [713, 90] width 200 height 34
click at [699, 75] on input at bounding box center [713, 90] width 200 height 34
paste input "[PHONE_NUMBER]"
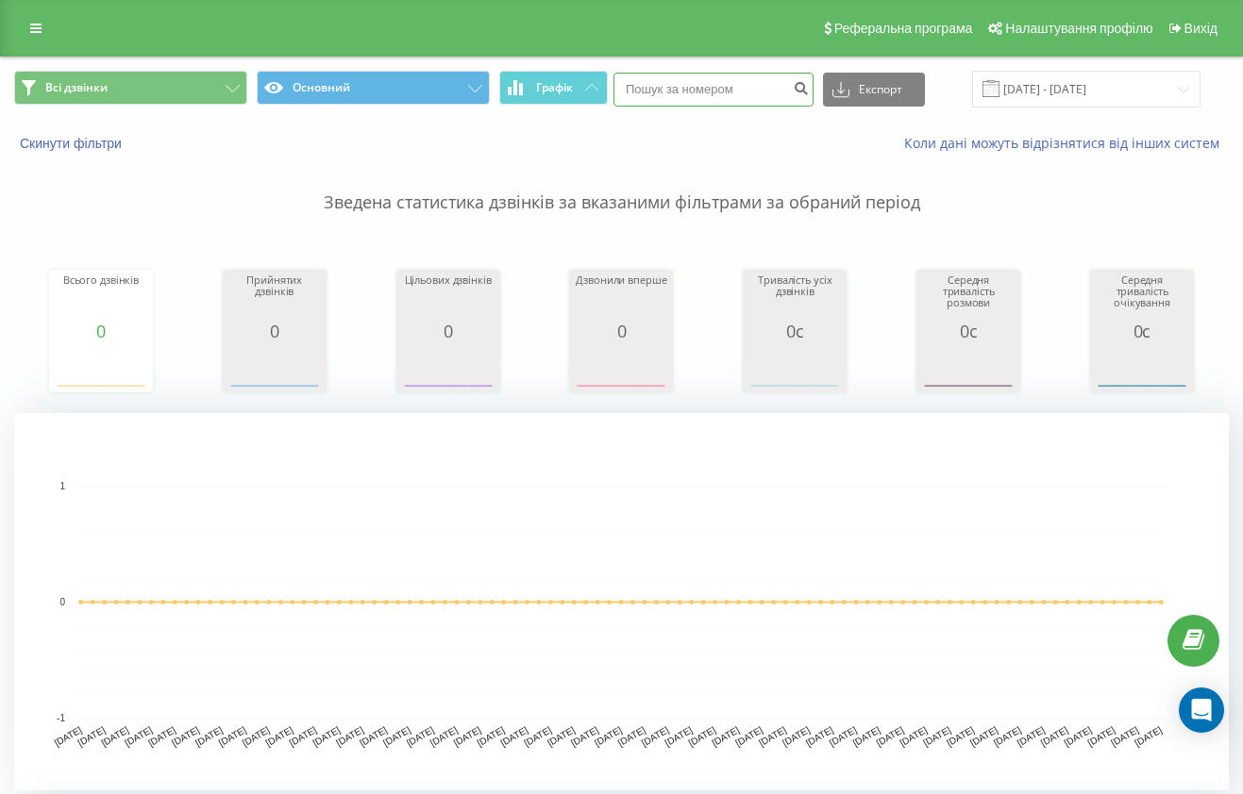
type input "[PHONE_NUMBER]"
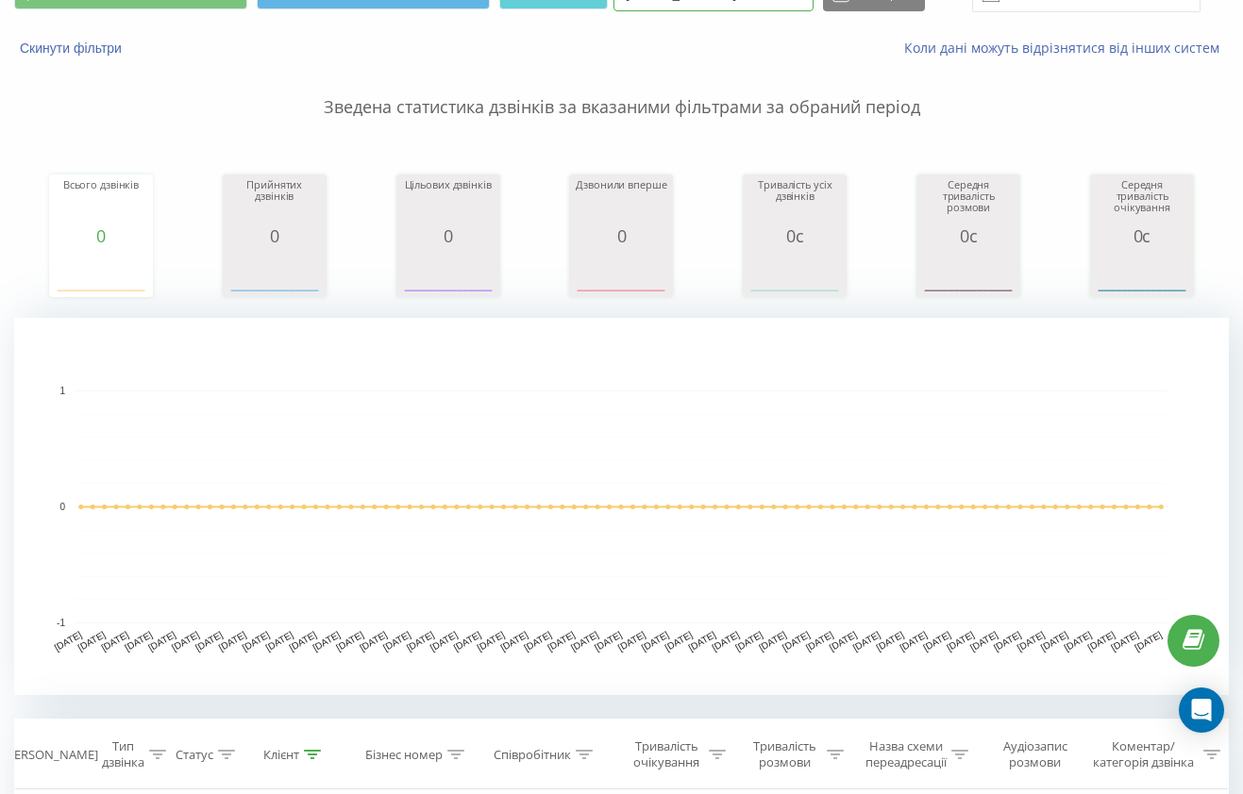
scroll to position [256, 0]
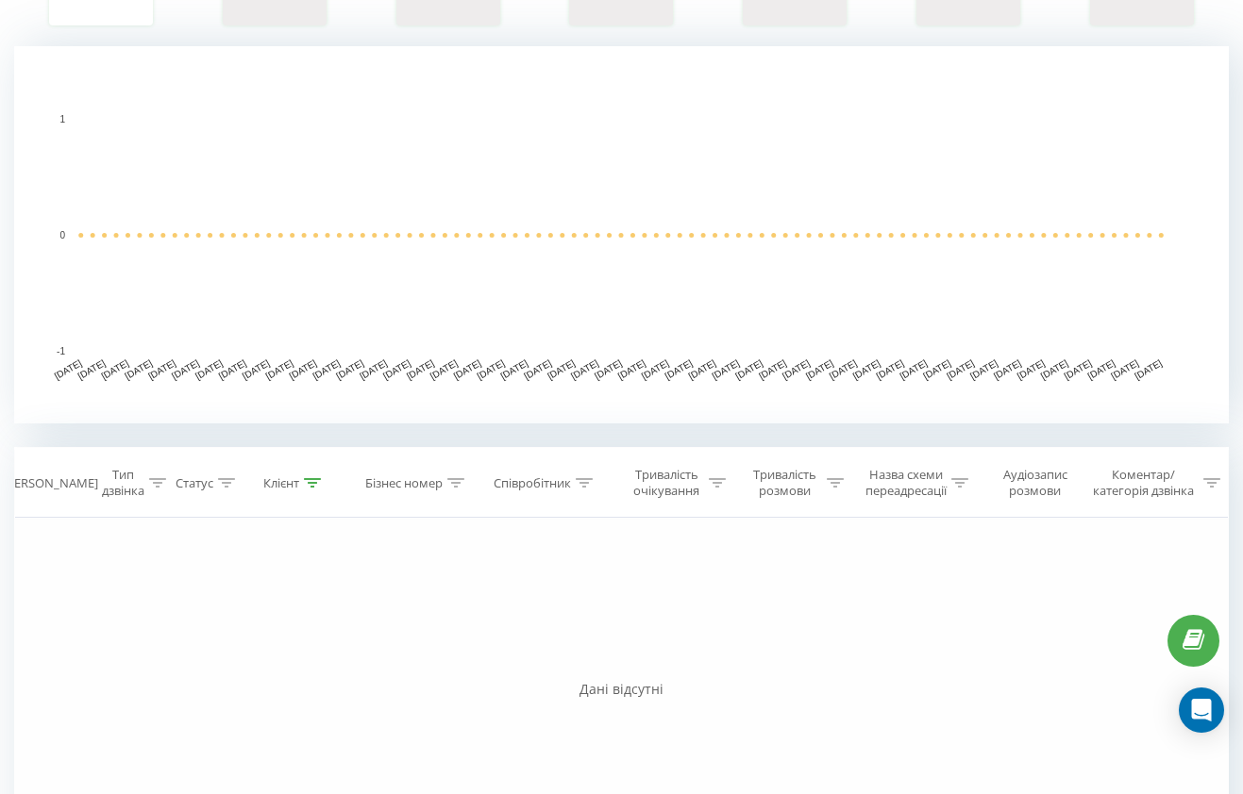
scroll to position [282, 0]
